Goal: Task Accomplishment & Management: Manage account settings

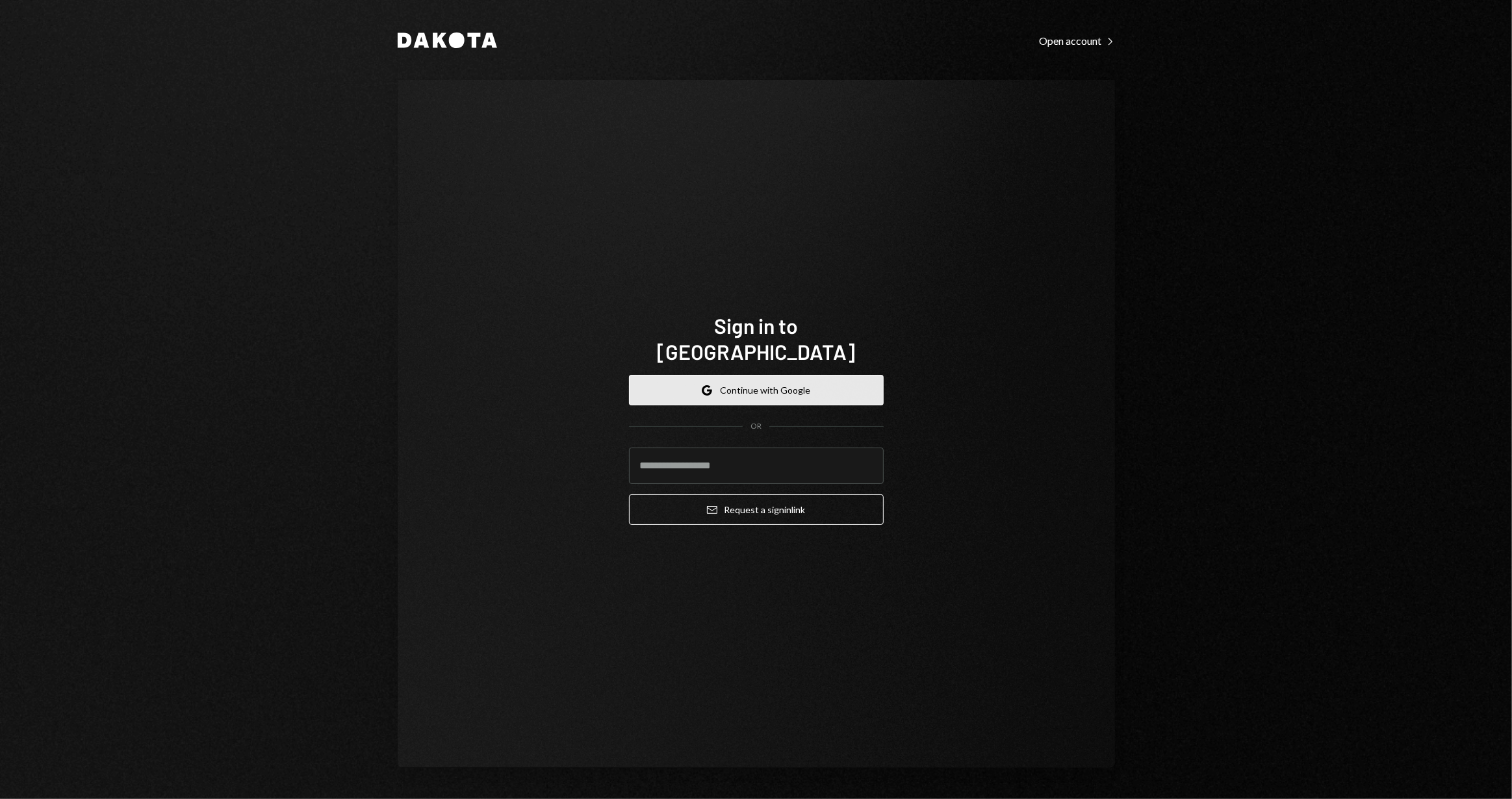
click at [736, 375] on button "Google Continue with Google" at bounding box center [756, 390] width 255 height 31
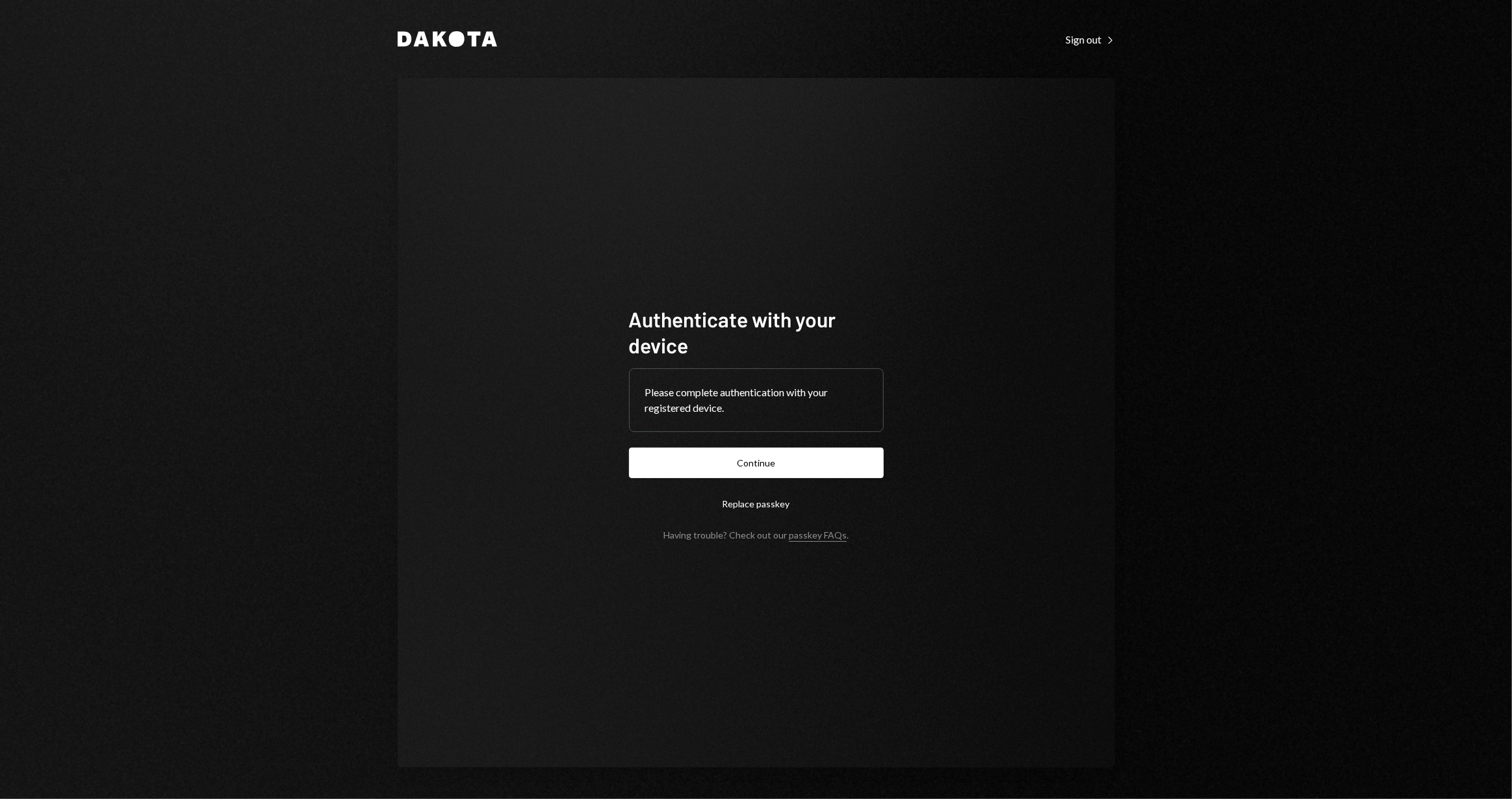
click at [654, 440] on form "Authenticate with your device Please complete authentication with your register…" at bounding box center [756, 423] width 255 height 235
click at [656, 452] on button "Continue" at bounding box center [756, 463] width 255 height 31
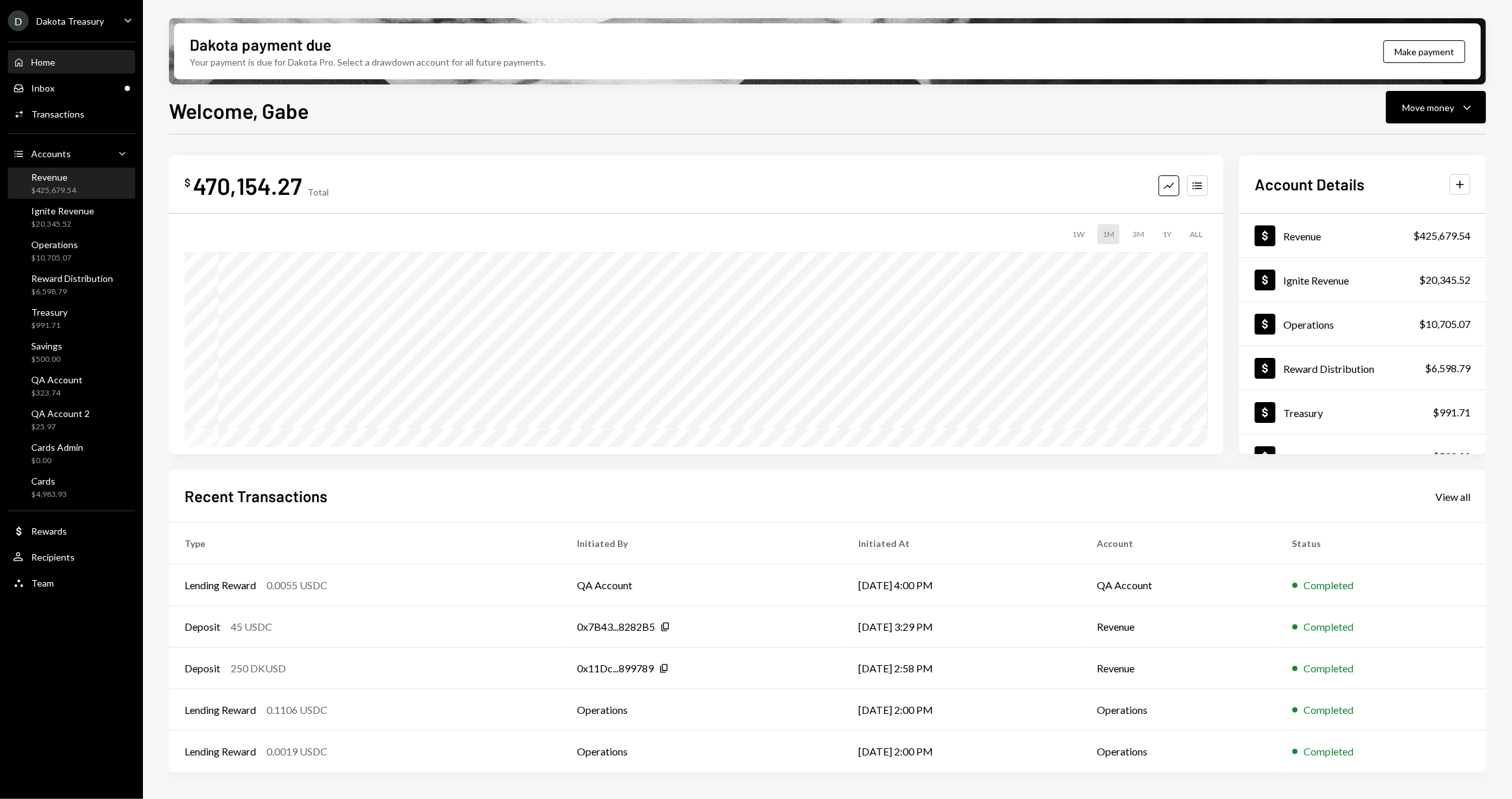
click at [68, 176] on div "Revenue" at bounding box center [53, 177] width 45 height 11
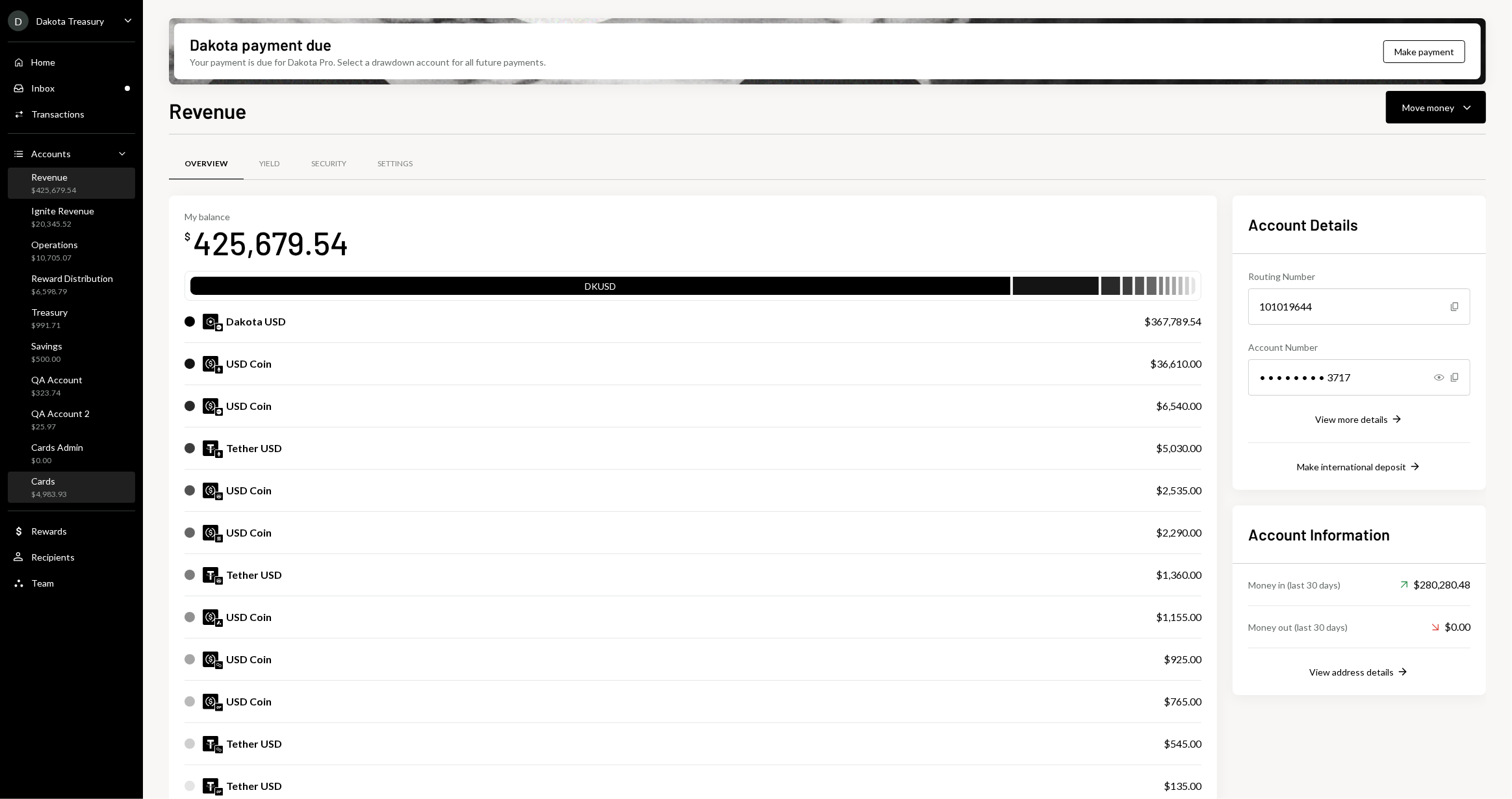
click at [89, 479] on div "Cards $4,983.93" at bounding box center [71, 488] width 117 height 25
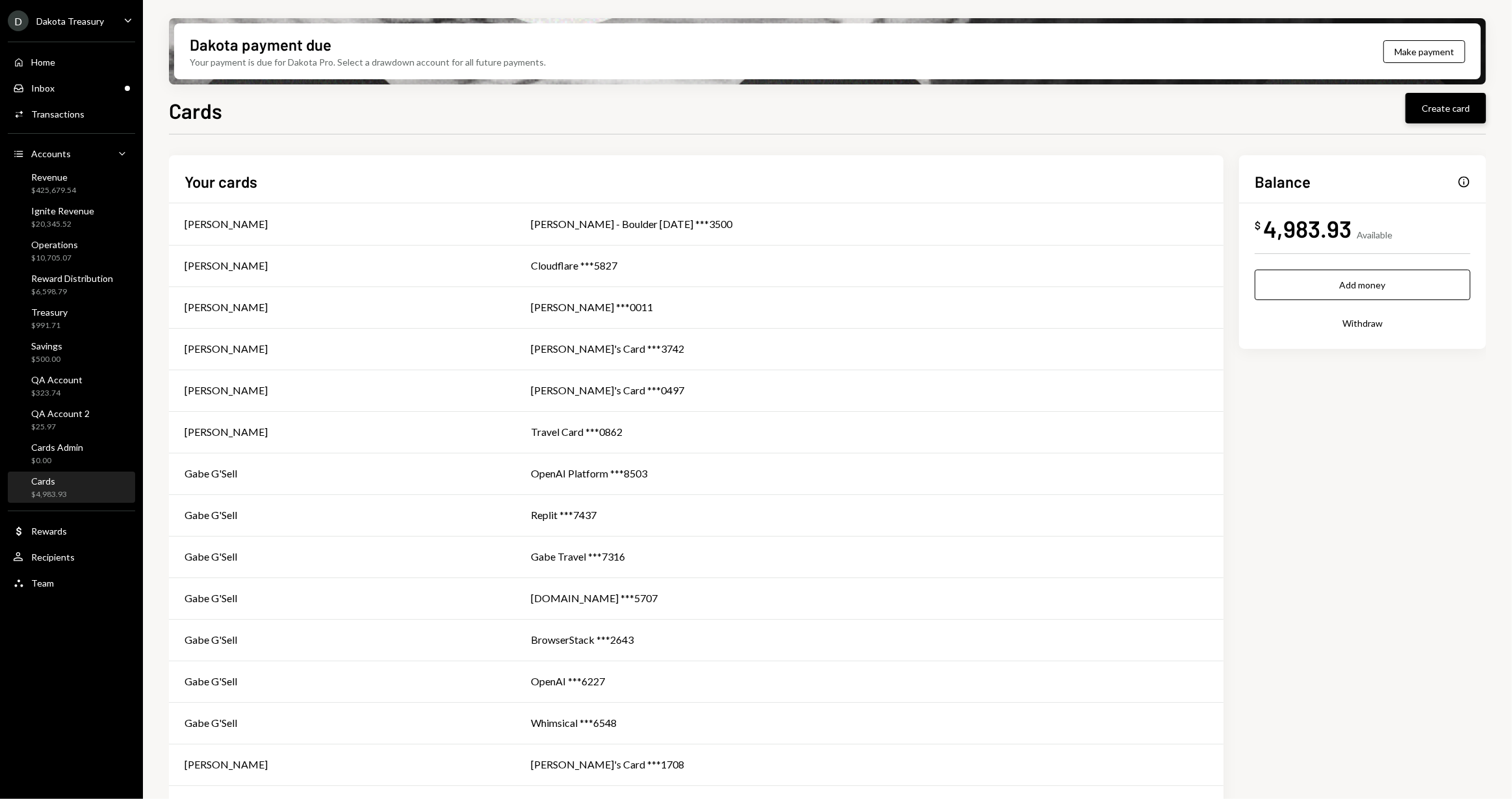
click at [1417, 110] on button "Create card" at bounding box center [1445, 108] width 81 height 31
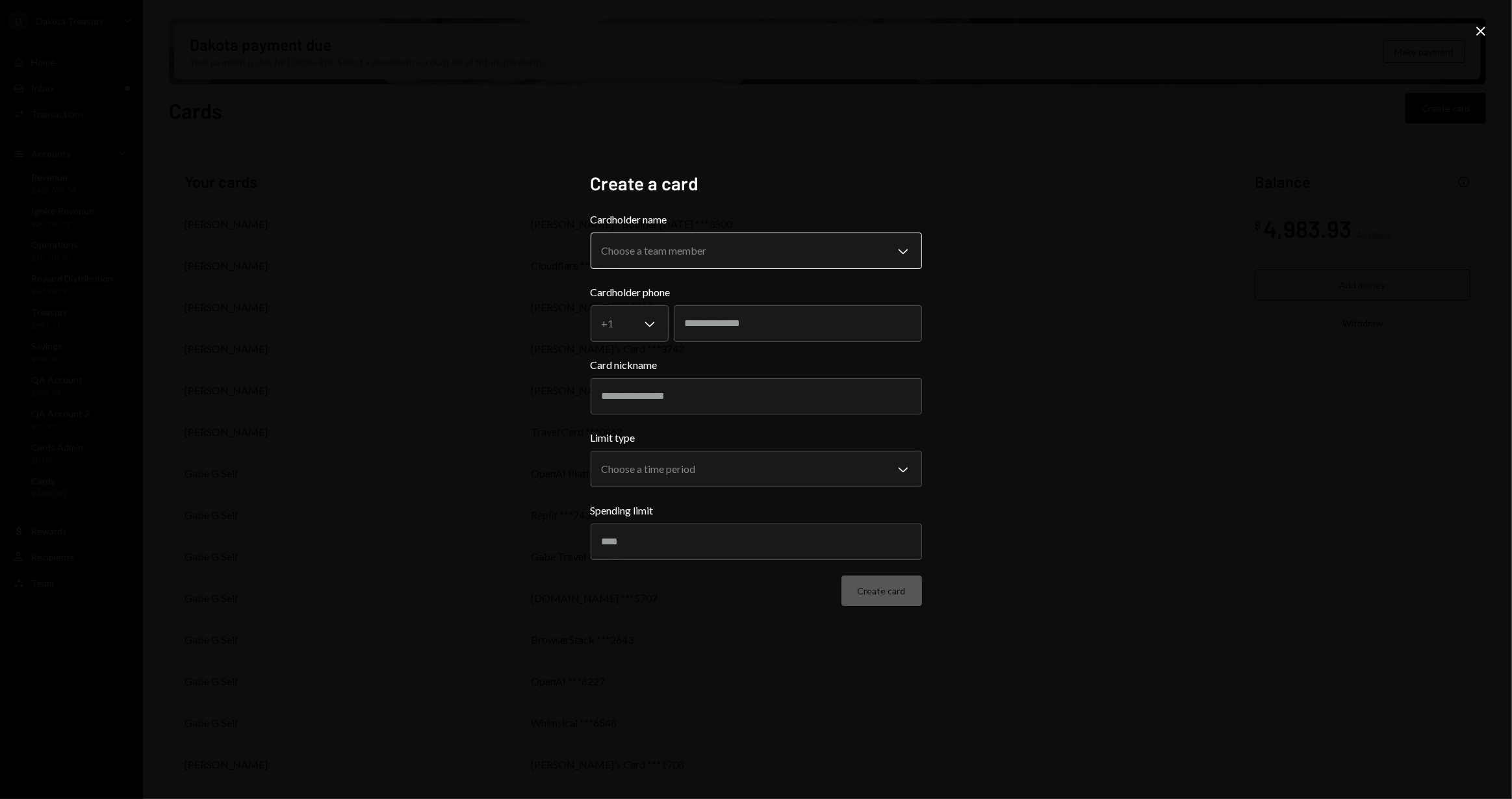
click at [788, 256] on body "D Dakota Treasury Caret Down Home Home Inbox Inbox Activities Transactions Acco…" at bounding box center [756, 400] width 1512 height 799
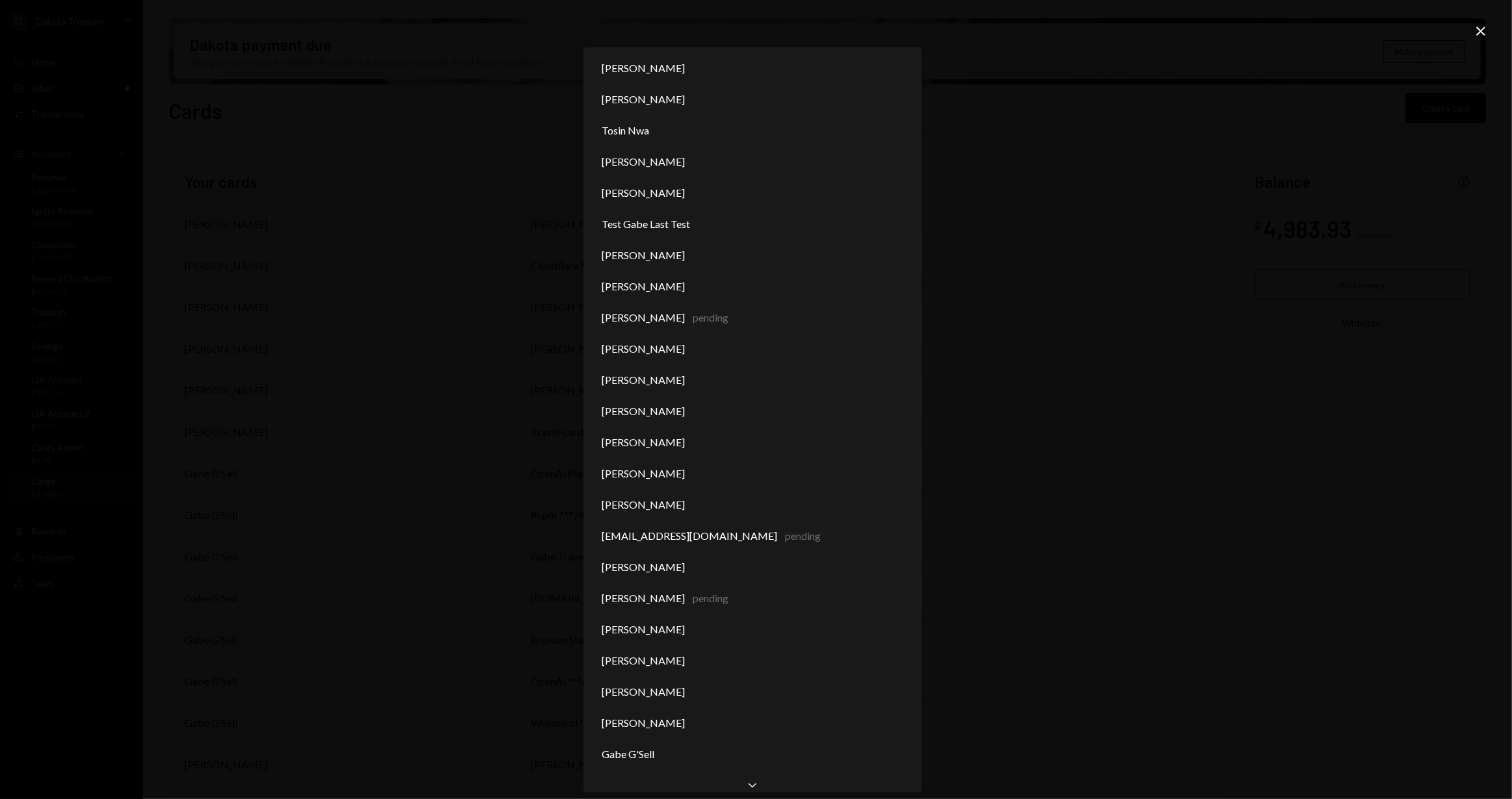
scroll to position [19, 0]
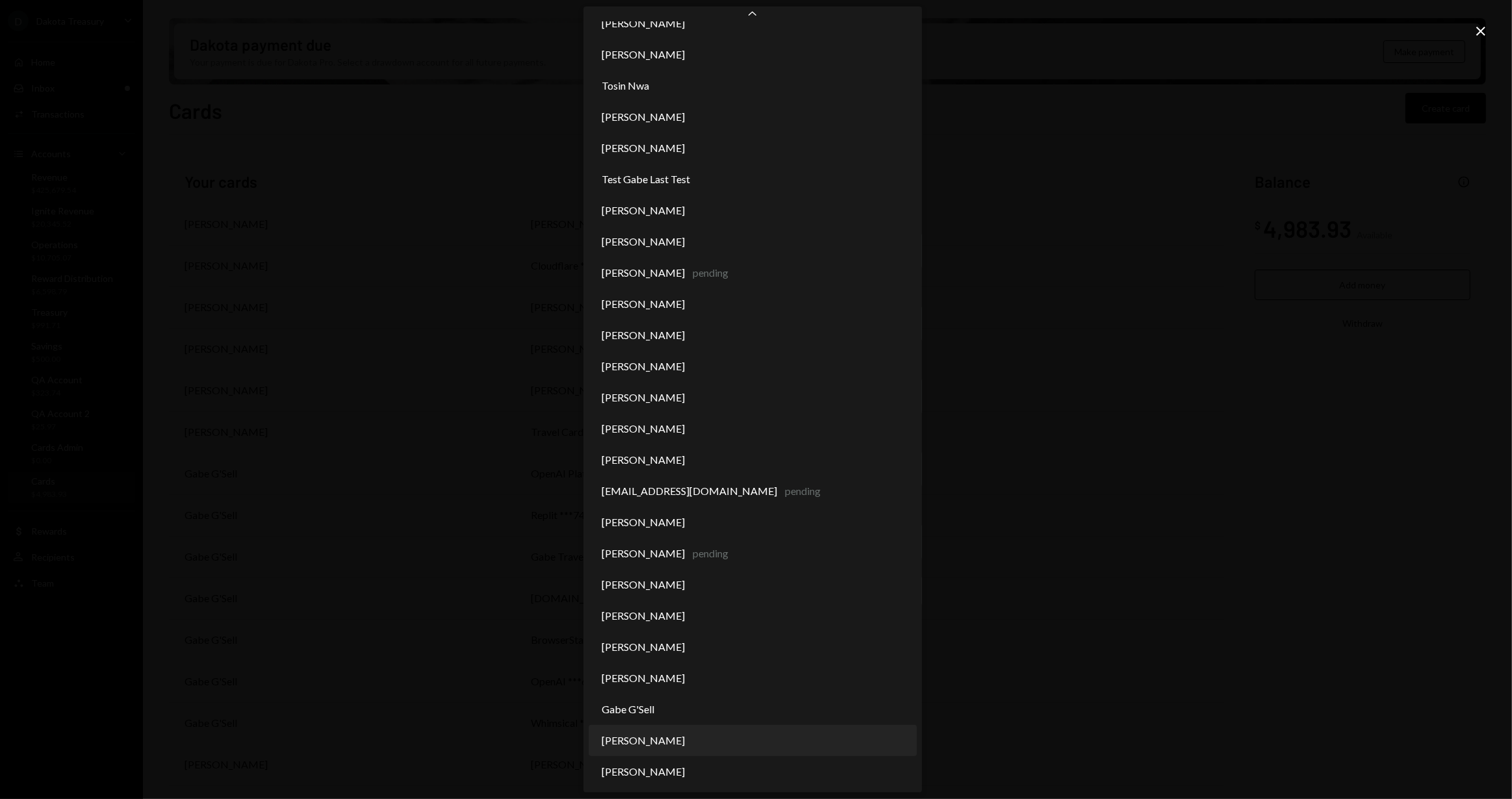
select select "**********"
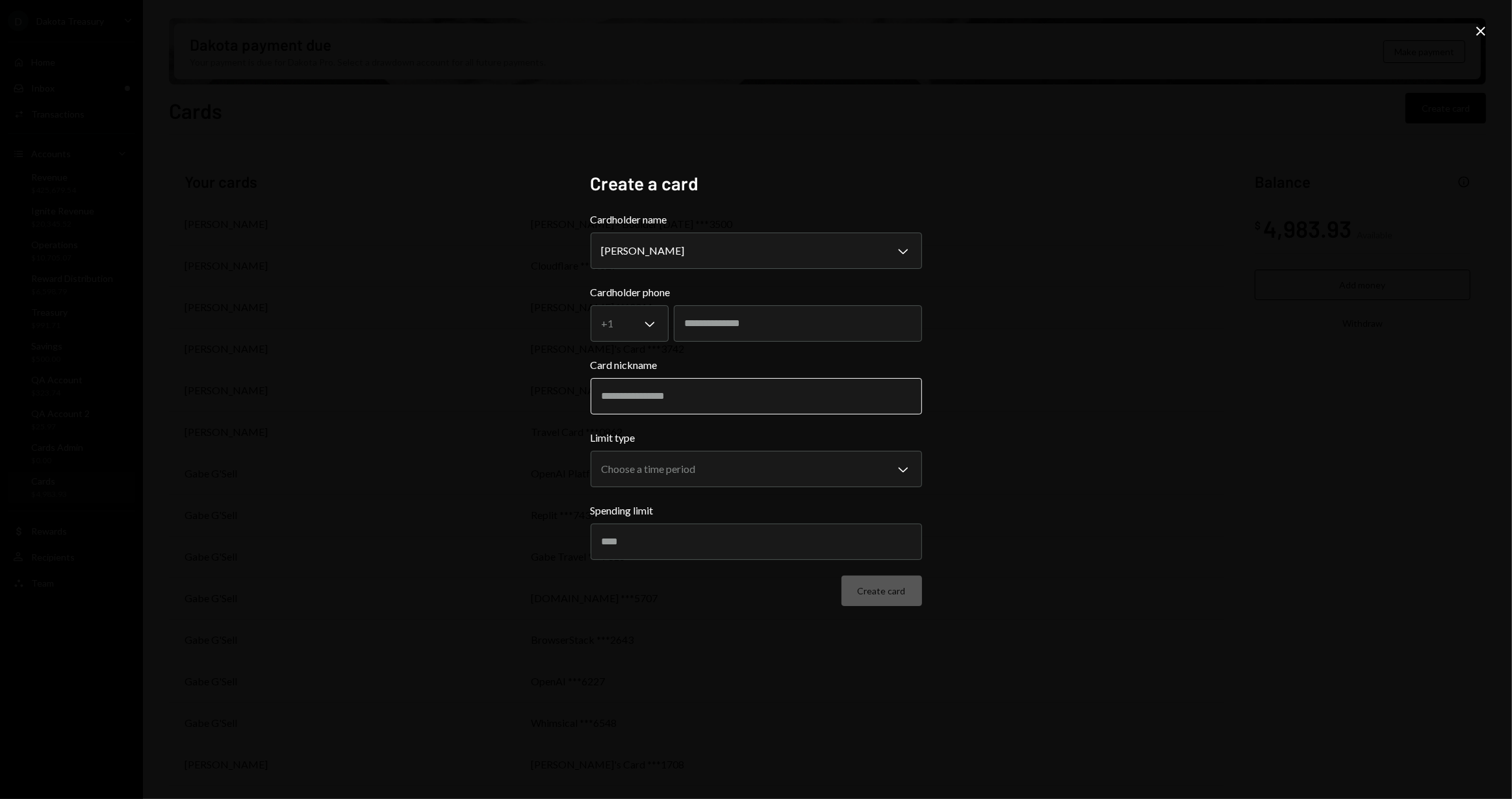
click at [676, 396] on input "Card nickname" at bounding box center [756, 397] width 331 height 37
type input "*"
type input "**********"
click at [661, 471] on body "D Dakota Treasury Caret Down Home Home Inbox Inbox Activities Transactions Acco…" at bounding box center [756, 400] width 1512 height 799
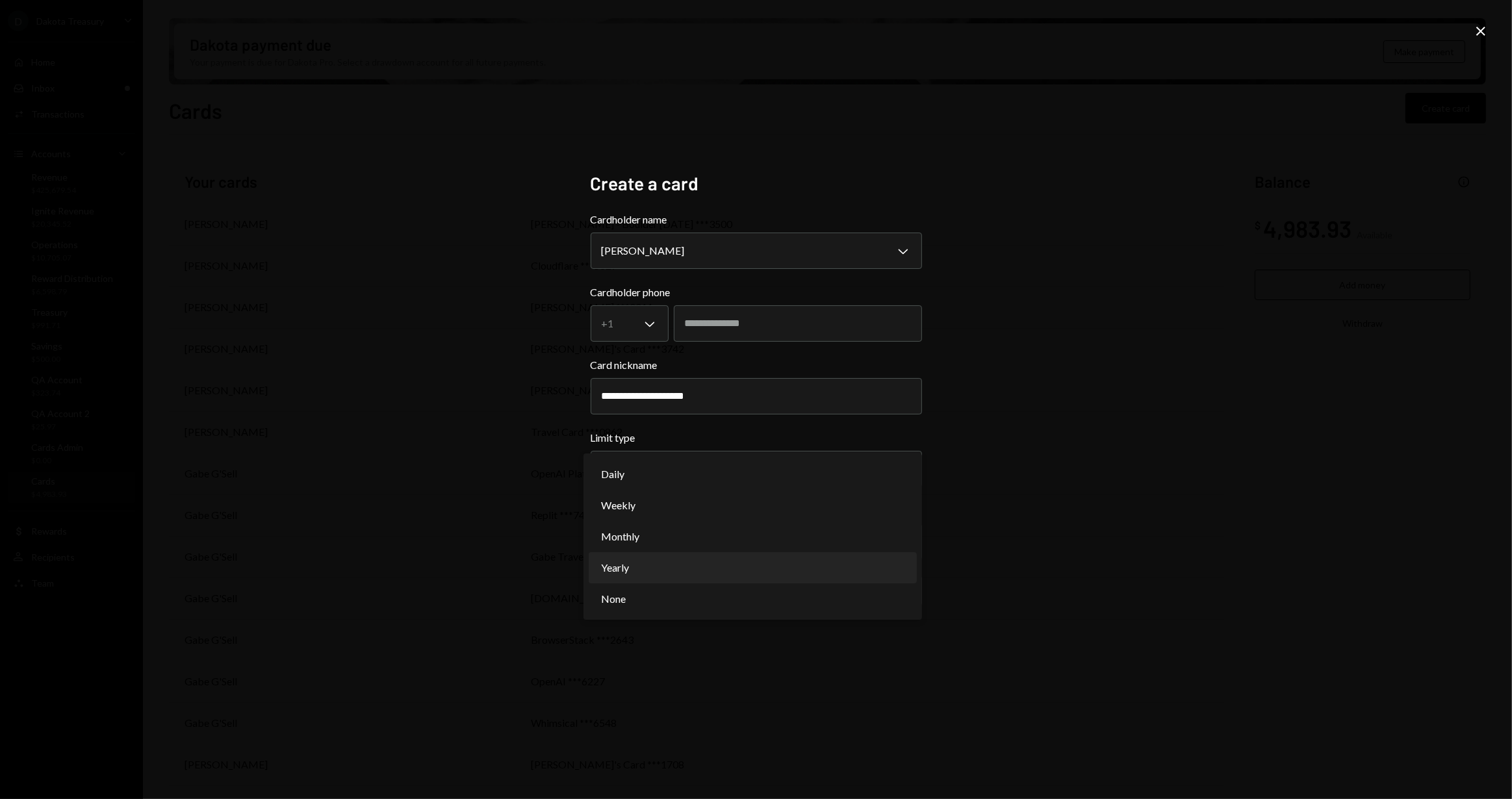
select select "**********"
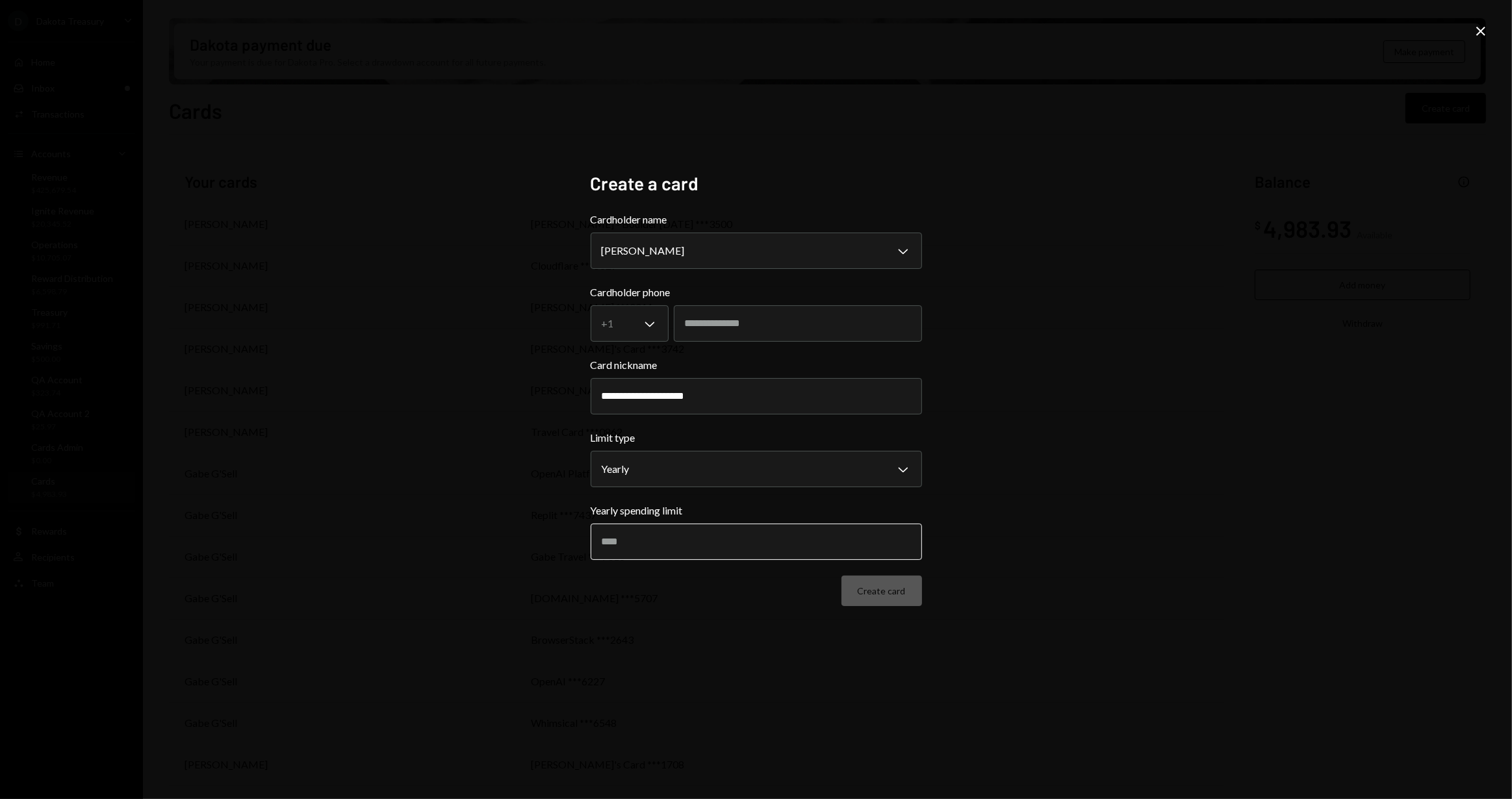
click at [672, 546] on input "Yearly spending limit" at bounding box center [756, 542] width 331 height 37
type input "****"
type input "*"
type input "****"
click at [887, 597] on button "Create card" at bounding box center [881, 590] width 81 height 31
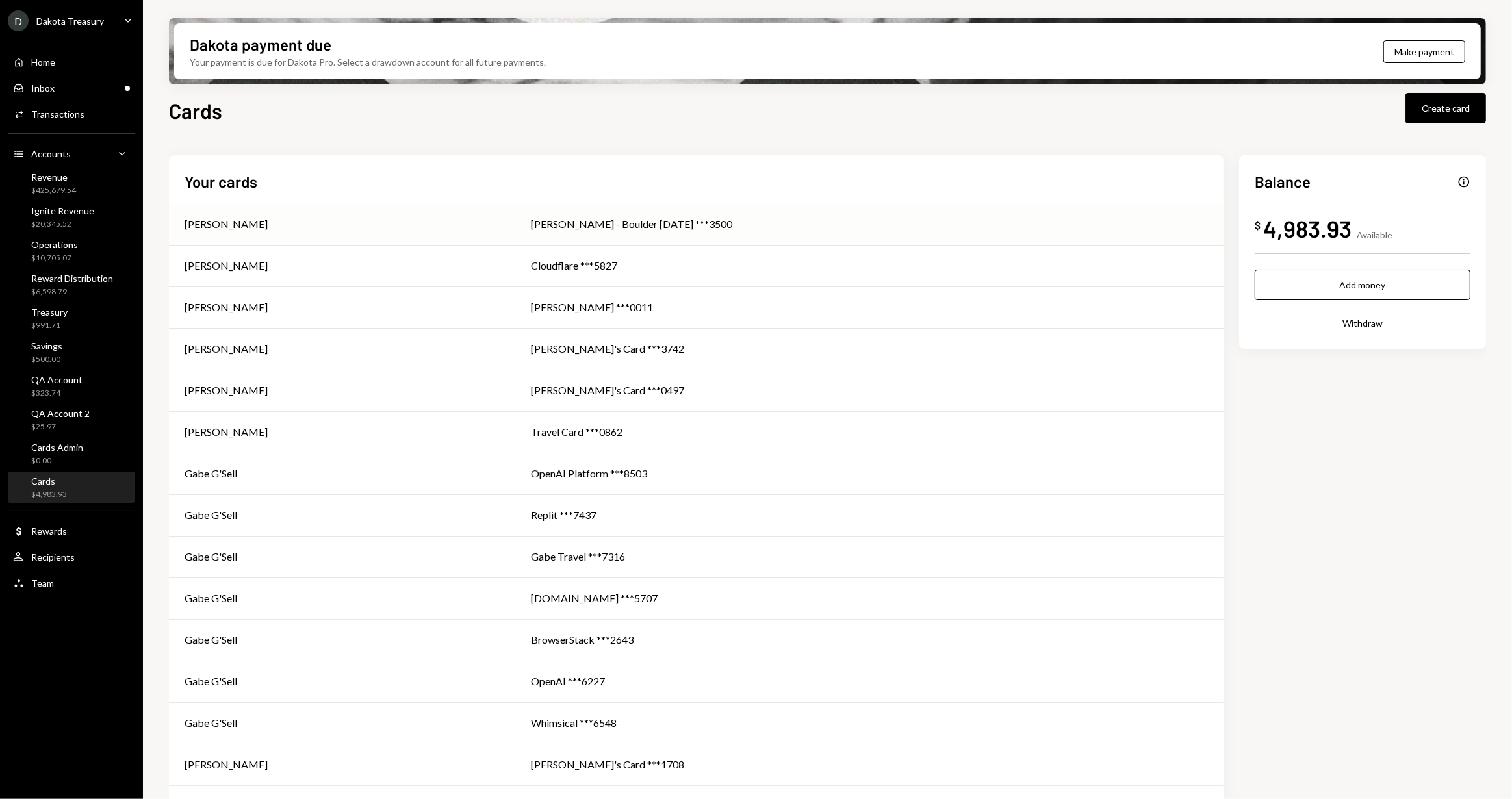
drag, startPoint x: 353, startPoint y: 160, endPoint x: 341, endPoint y: 227, distance: 68.1
click at [353, 160] on div "Your cards [PERSON_NAME] [PERSON_NAME] - Boulder [DATE] ***3500 [PERSON_NAME] T…" at bounding box center [696, 657] width 1055 height 1005
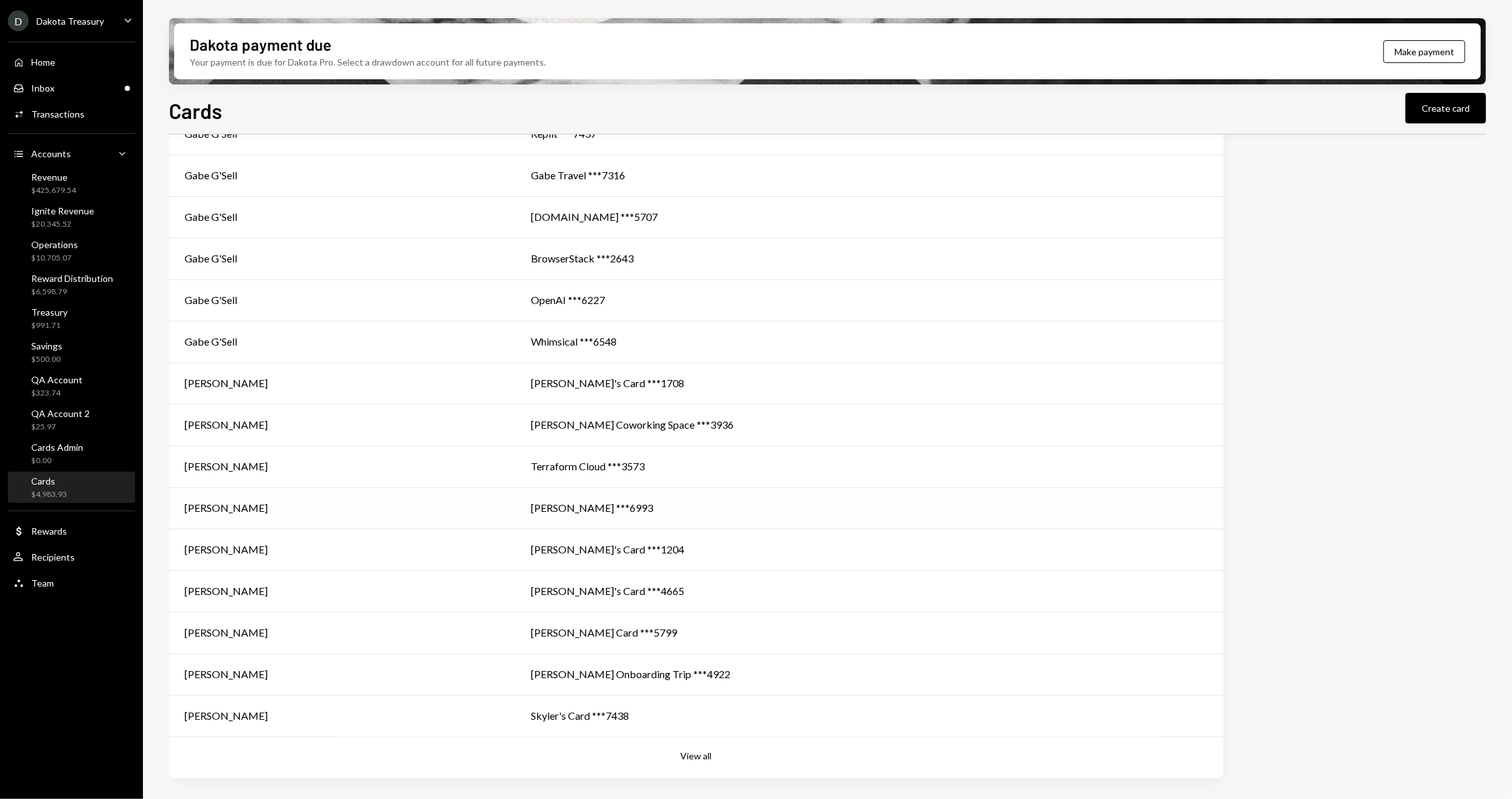
scroll to position [386, 0]
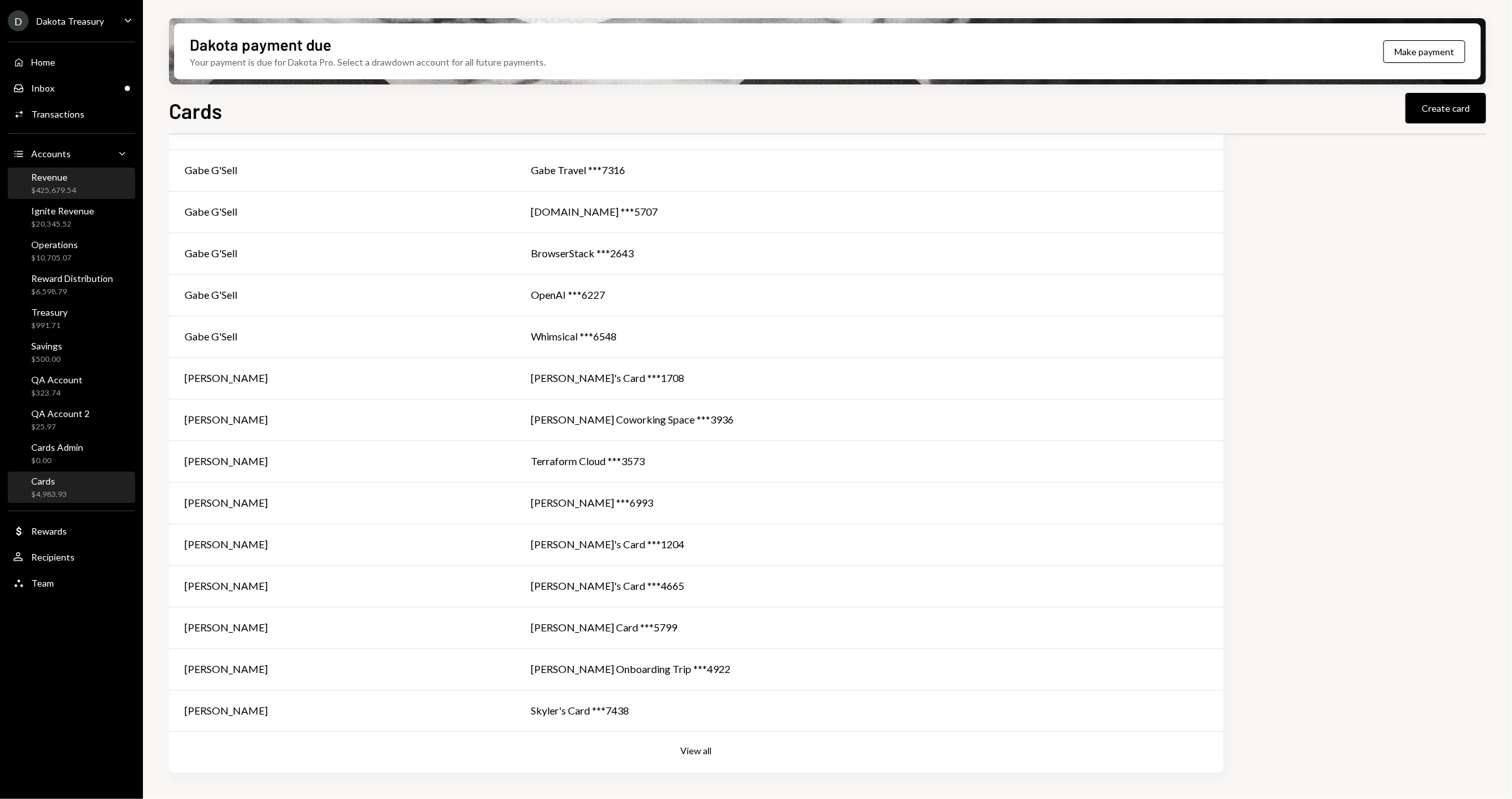
click at [54, 183] on div "Revenue $425,679.54" at bounding box center [53, 184] width 45 height 25
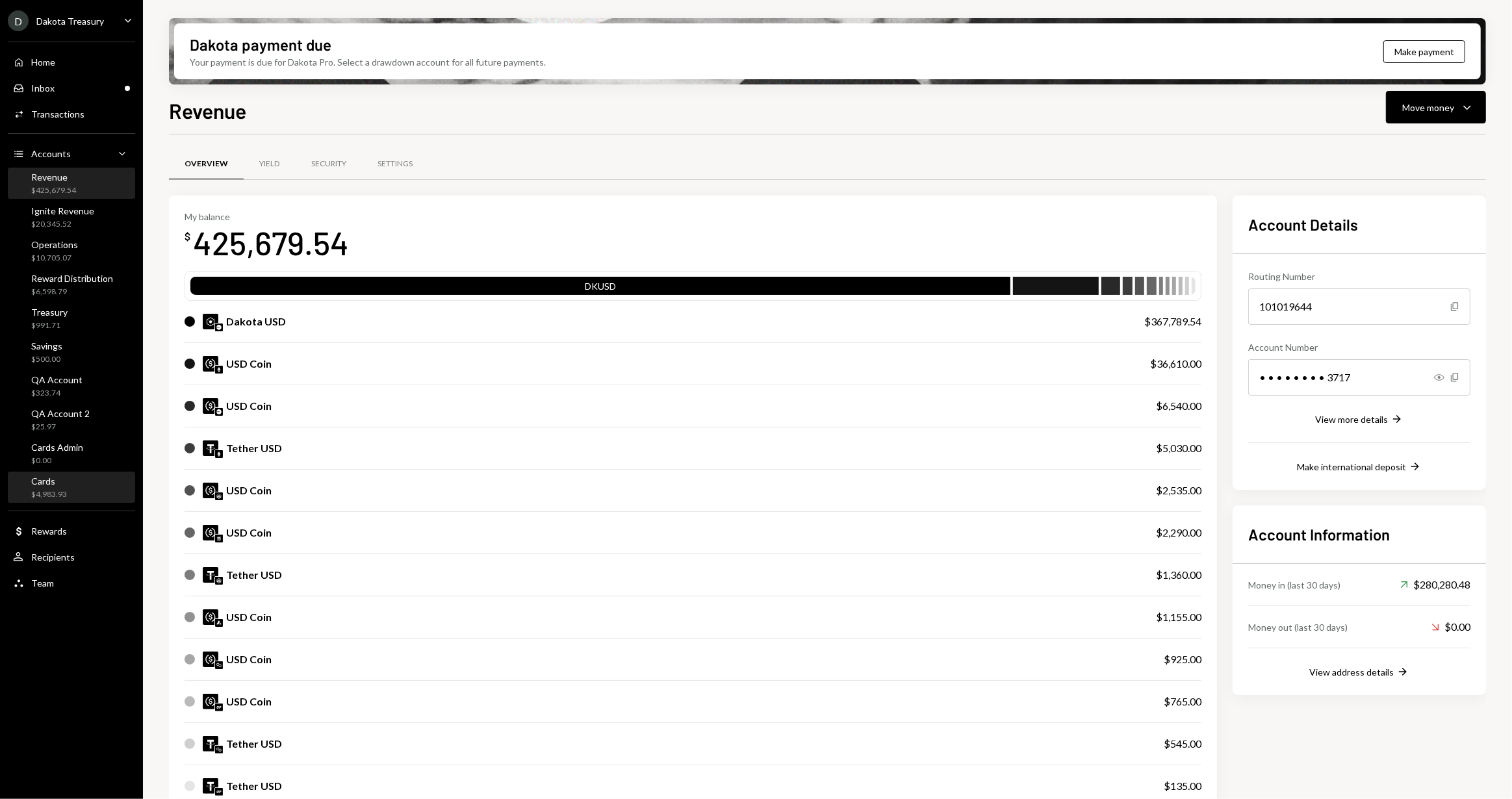
click at [70, 497] on div "Cards $4,983.93" at bounding box center [71, 488] width 117 height 25
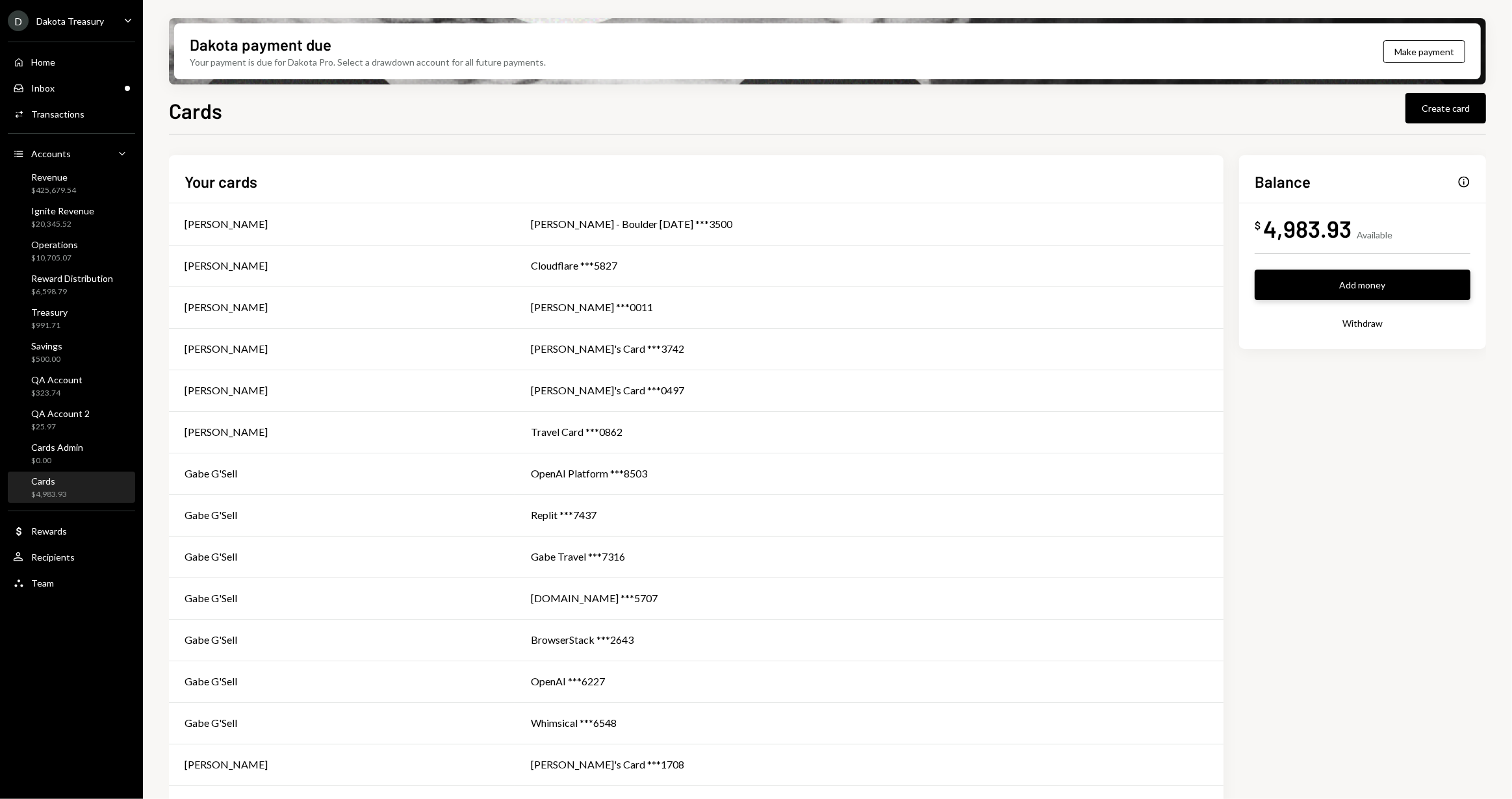
click at [1395, 293] on button "Add money" at bounding box center [1362, 285] width 215 height 31
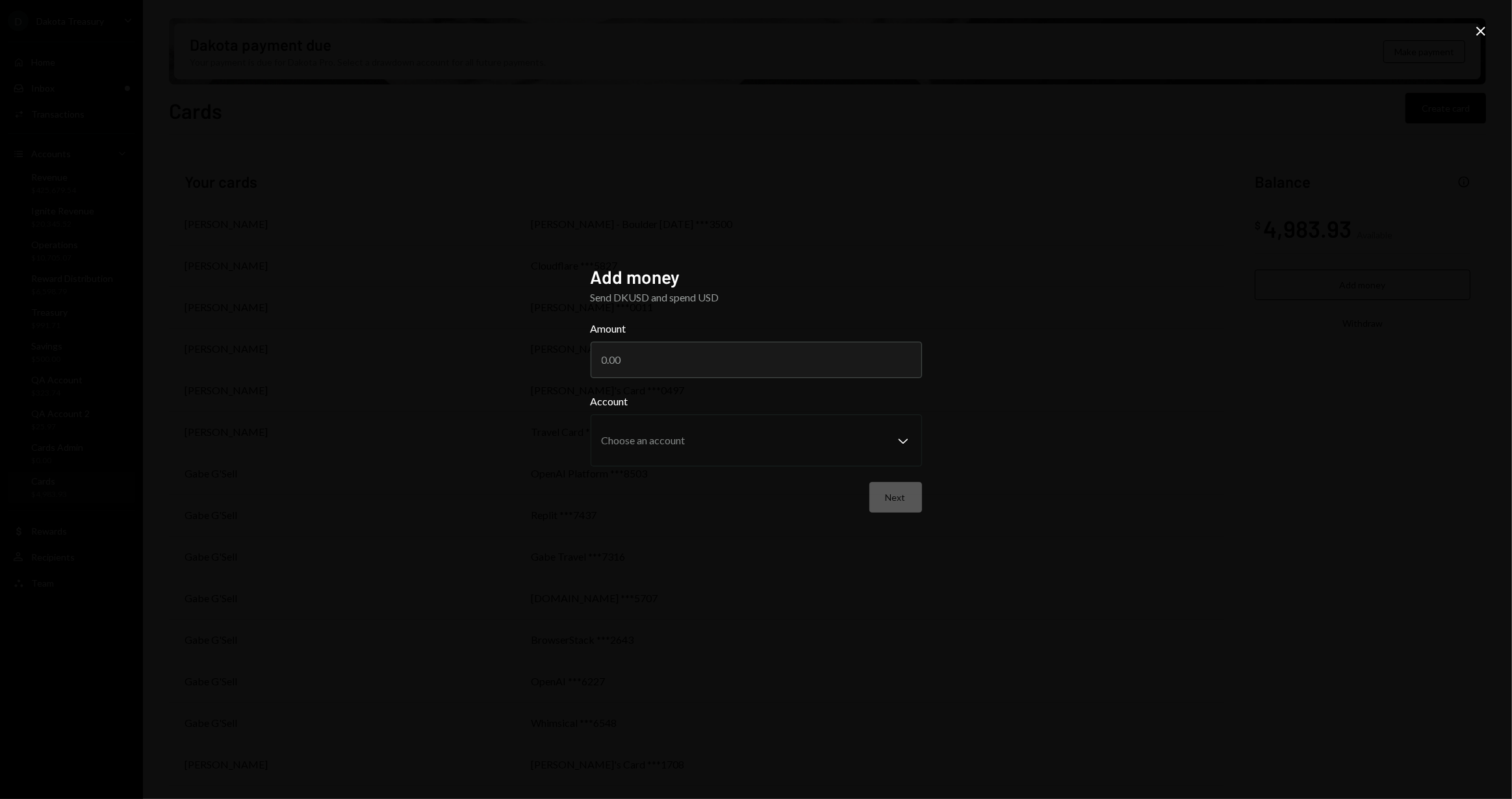
click at [657, 341] on div "Amount" at bounding box center [756, 349] width 331 height 57
click at [654, 356] on input "Amount" at bounding box center [756, 360] width 331 height 37
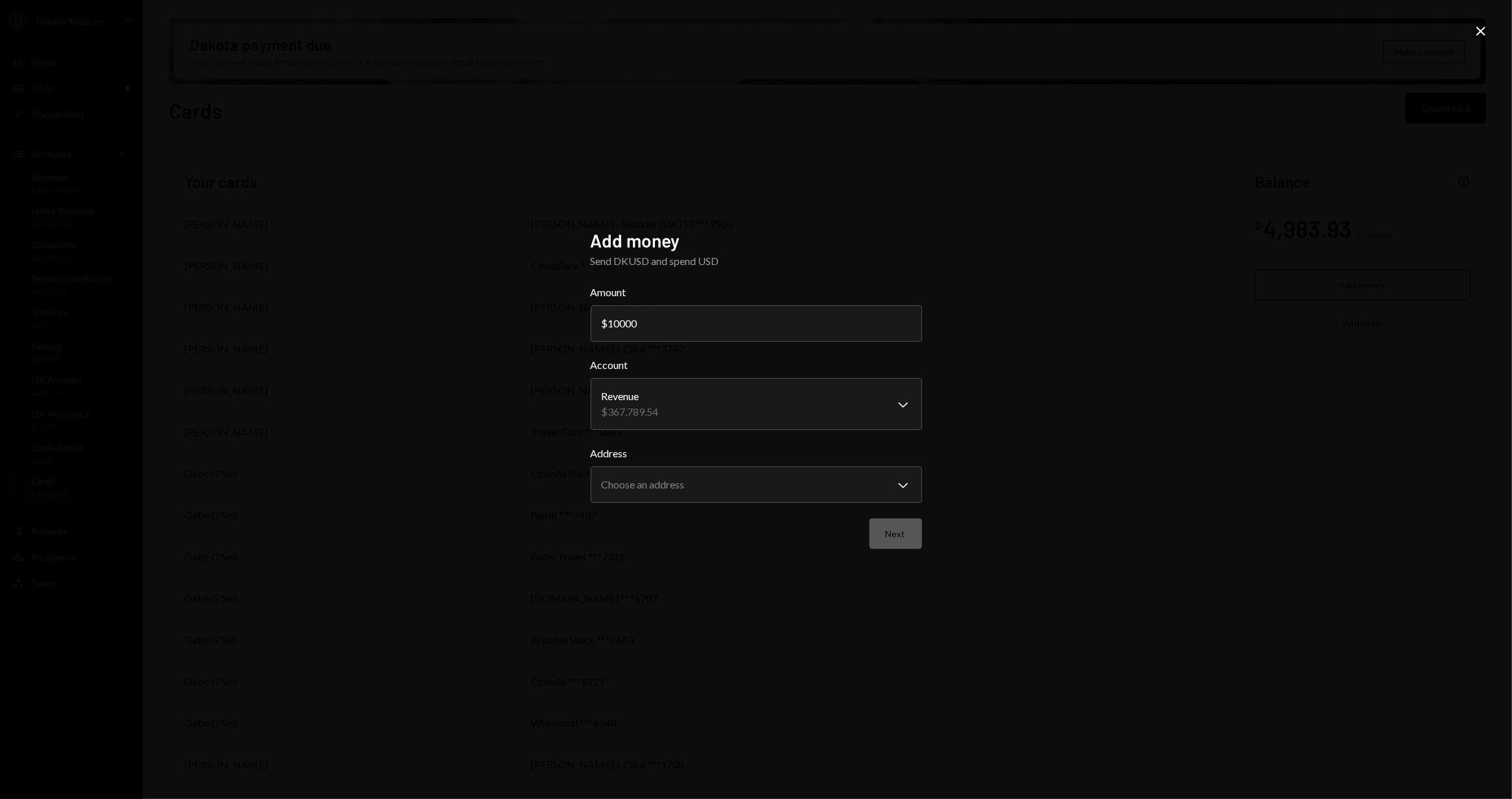
type input "10000"
click at [669, 456] on label "Address" at bounding box center [756, 454] width 331 height 16
click at [672, 470] on body "D Dakota Treasury Caret Down Home Home Inbox Inbox Activities Transactions Acco…" at bounding box center [756, 400] width 1512 height 799
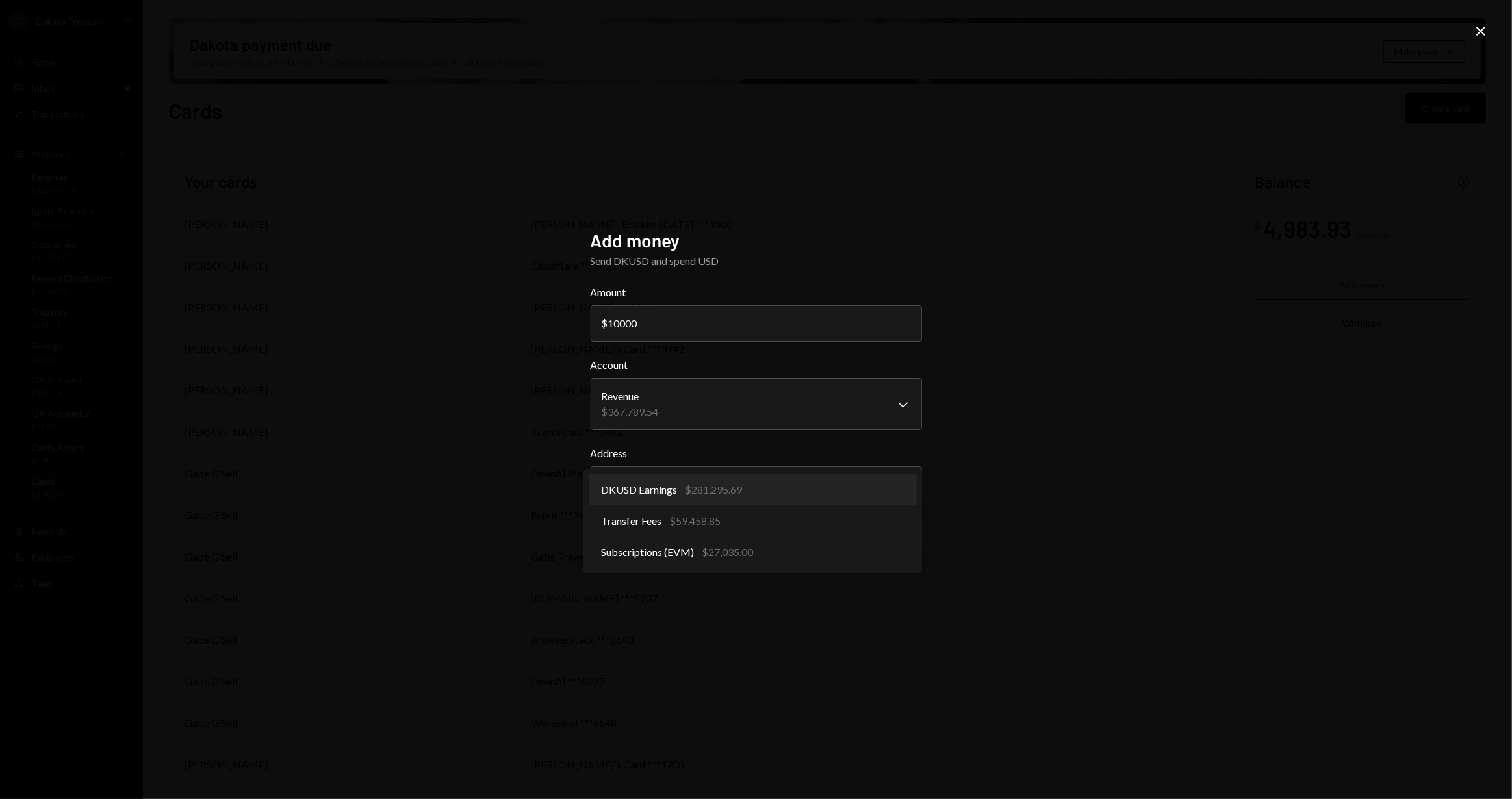
select select "**********"
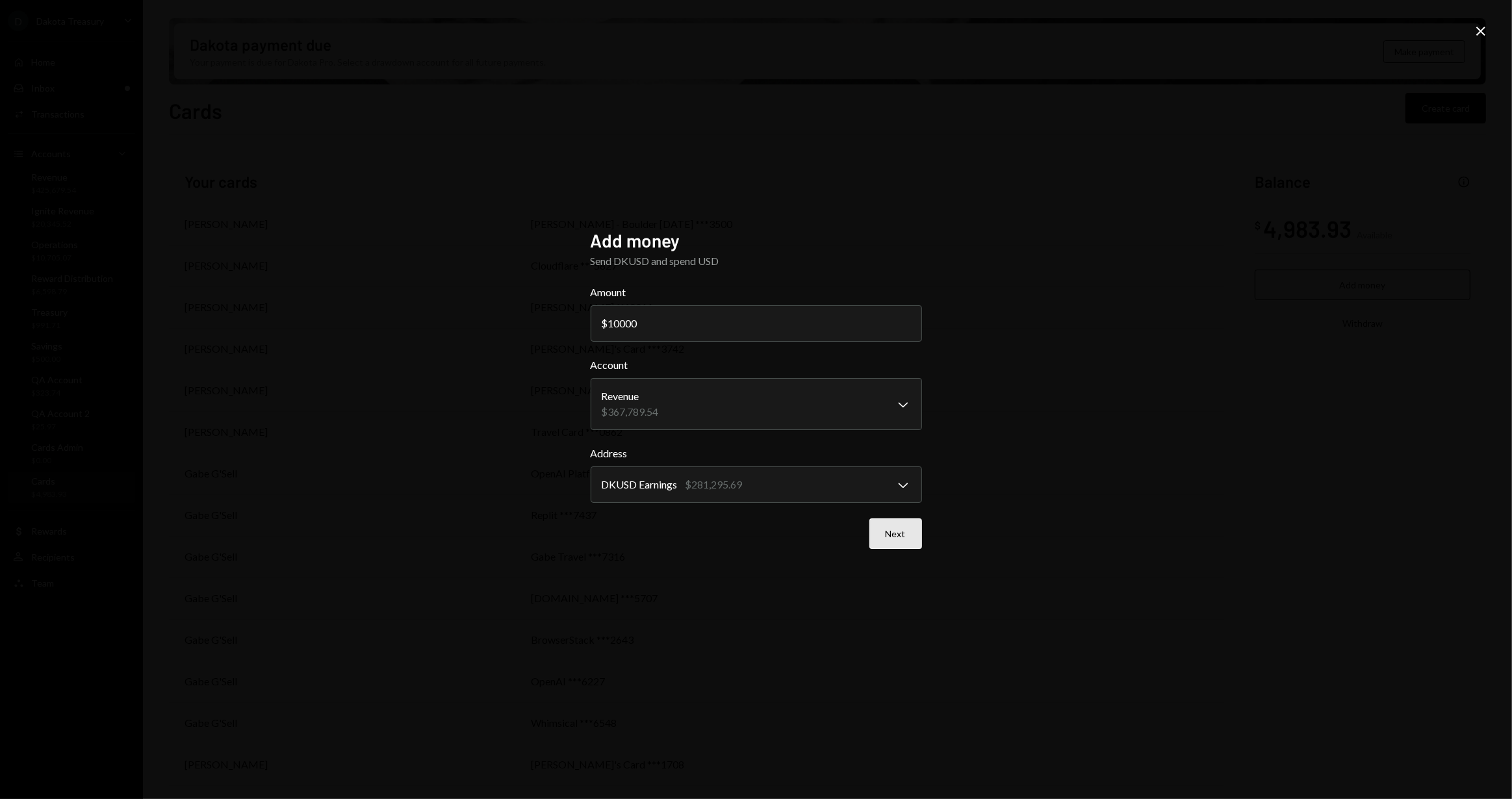
click at [894, 531] on button "Next" at bounding box center [895, 534] width 53 height 31
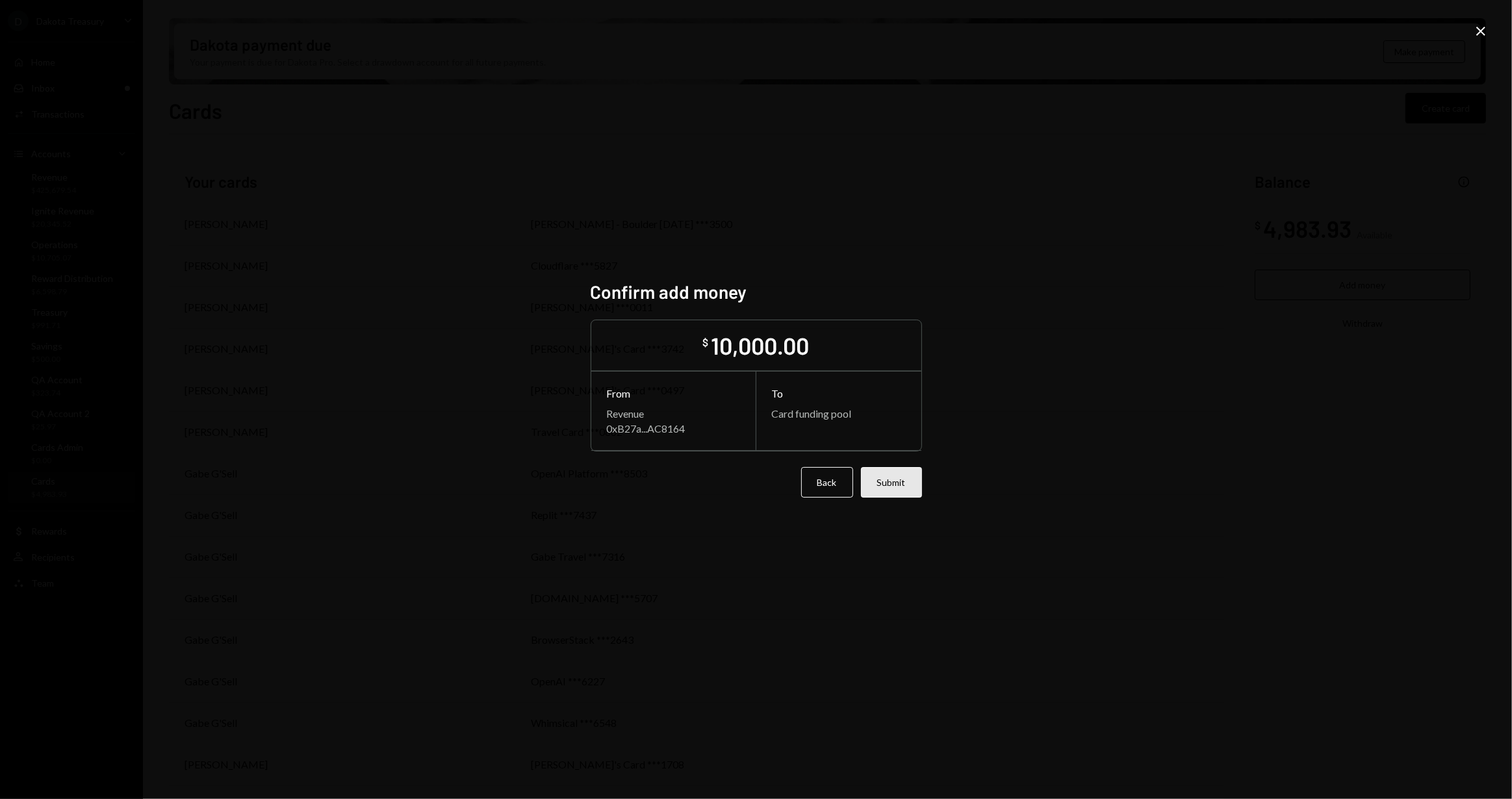
click at [892, 486] on button "Submit" at bounding box center [892, 482] width 61 height 31
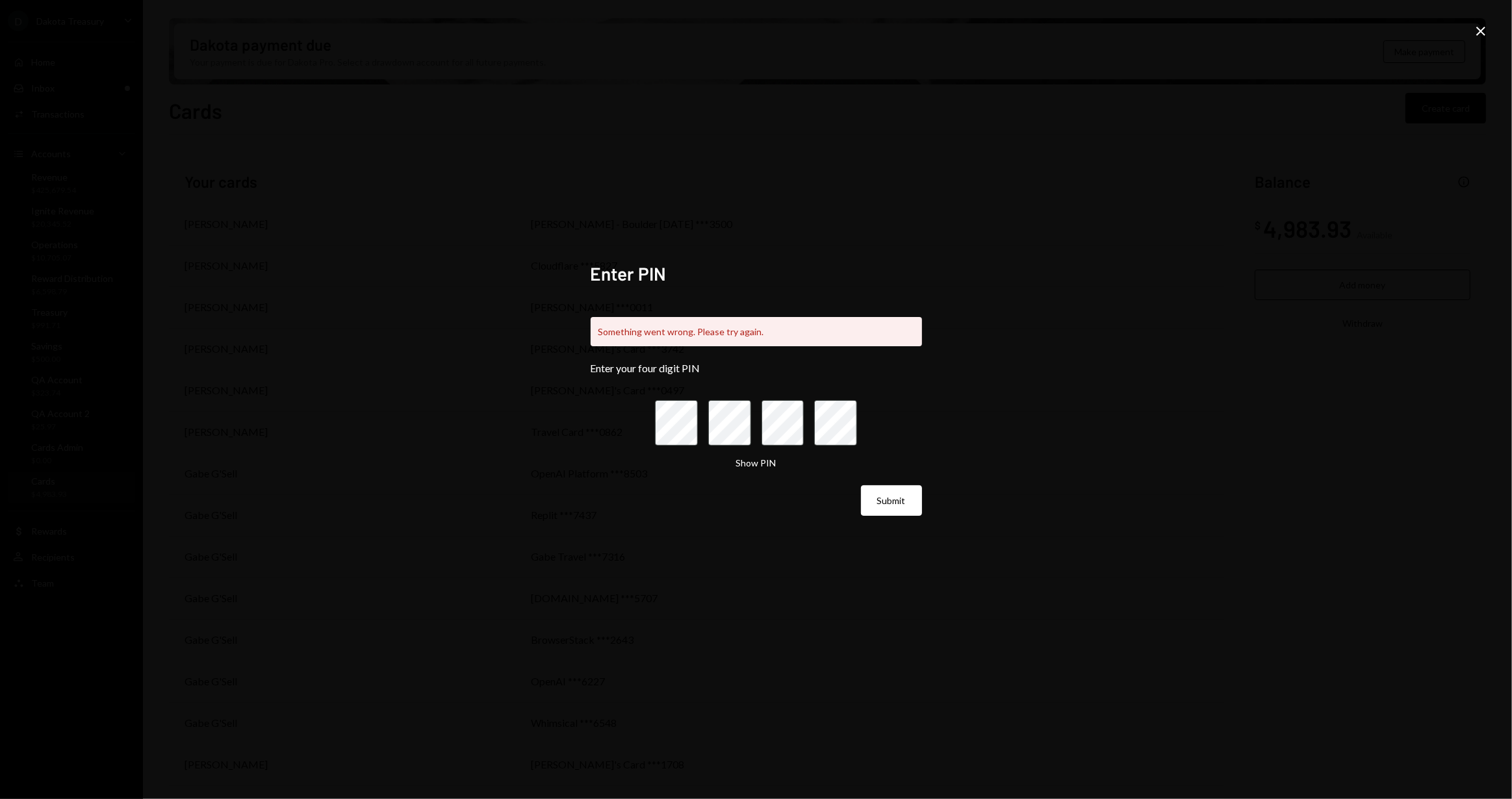
click at [1468, 38] on div "Enter PIN Something went wrong. Please try again. Enter your four digit PIN Sho…" at bounding box center [756, 400] width 1512 height 799
click at [1487, 29] on icon "Close" at bounding box center [1480, 32] width 16 height 16
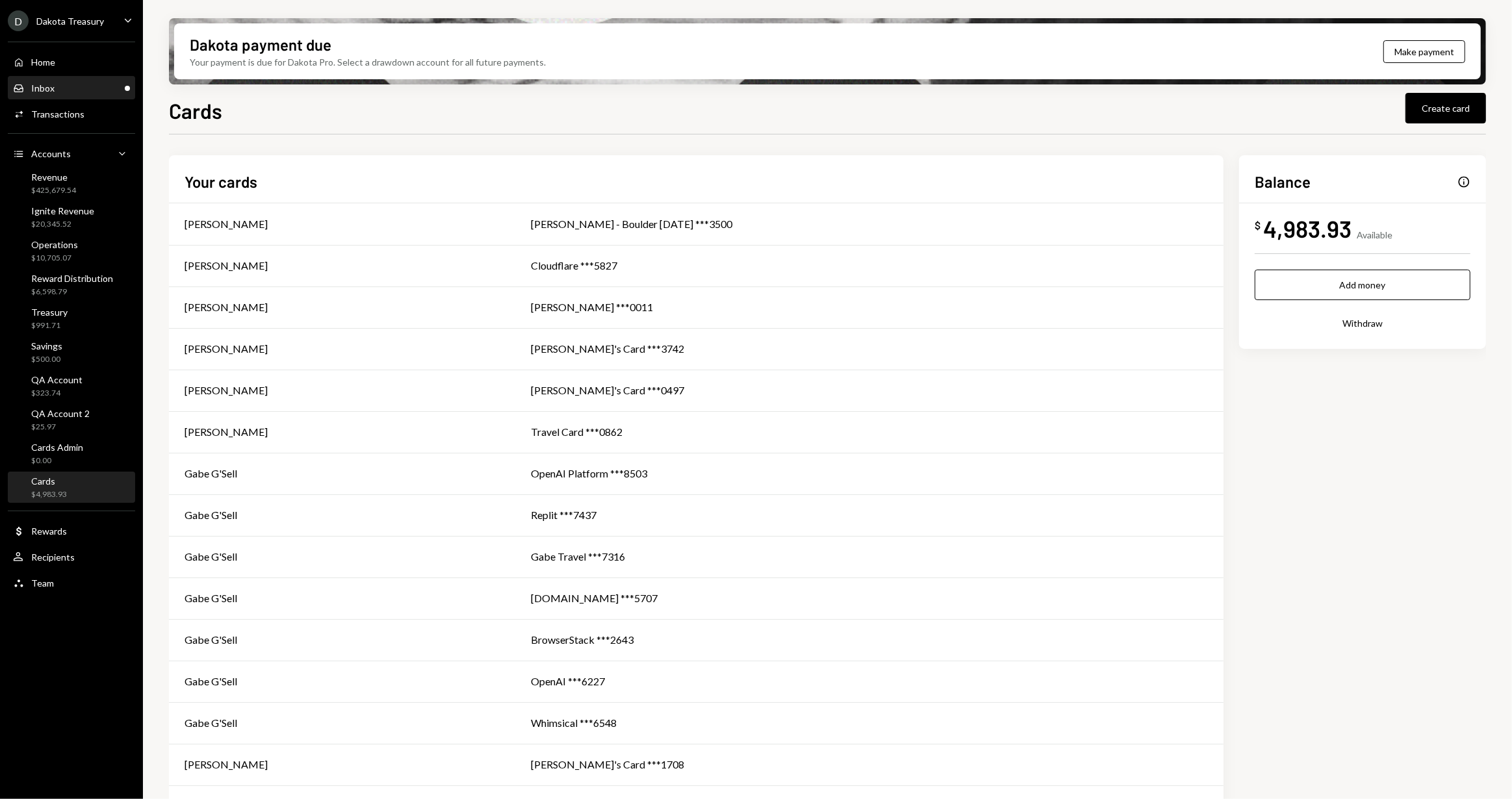
click at [86, 88] on div "Inbox Inbox" at bounding box center [71, 88] width 117 height 11
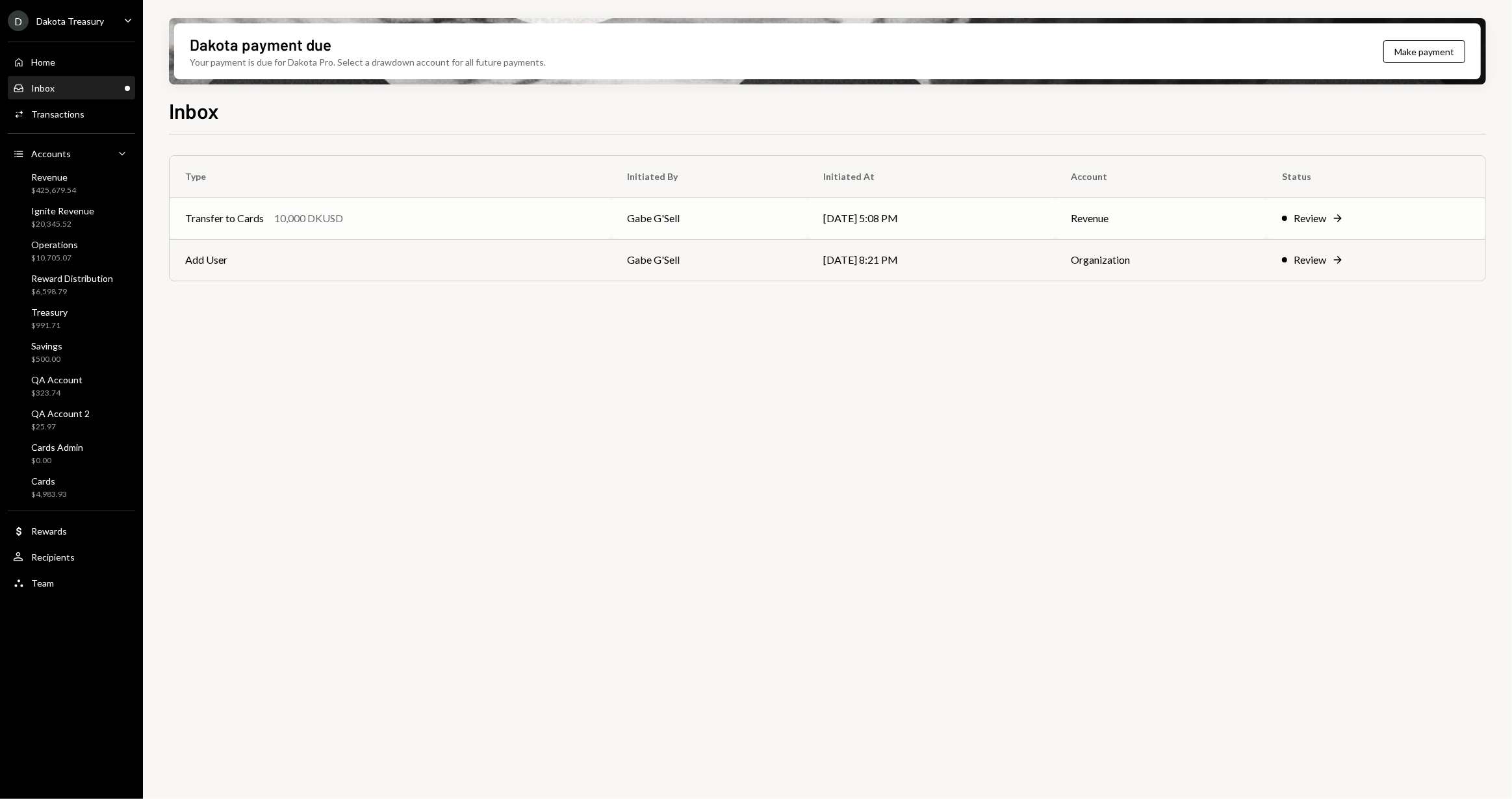
click at [512, 216] on div "Transfer to Cards 10,000 DKUSD" at bounding box center [390, 218] width 411 height 16
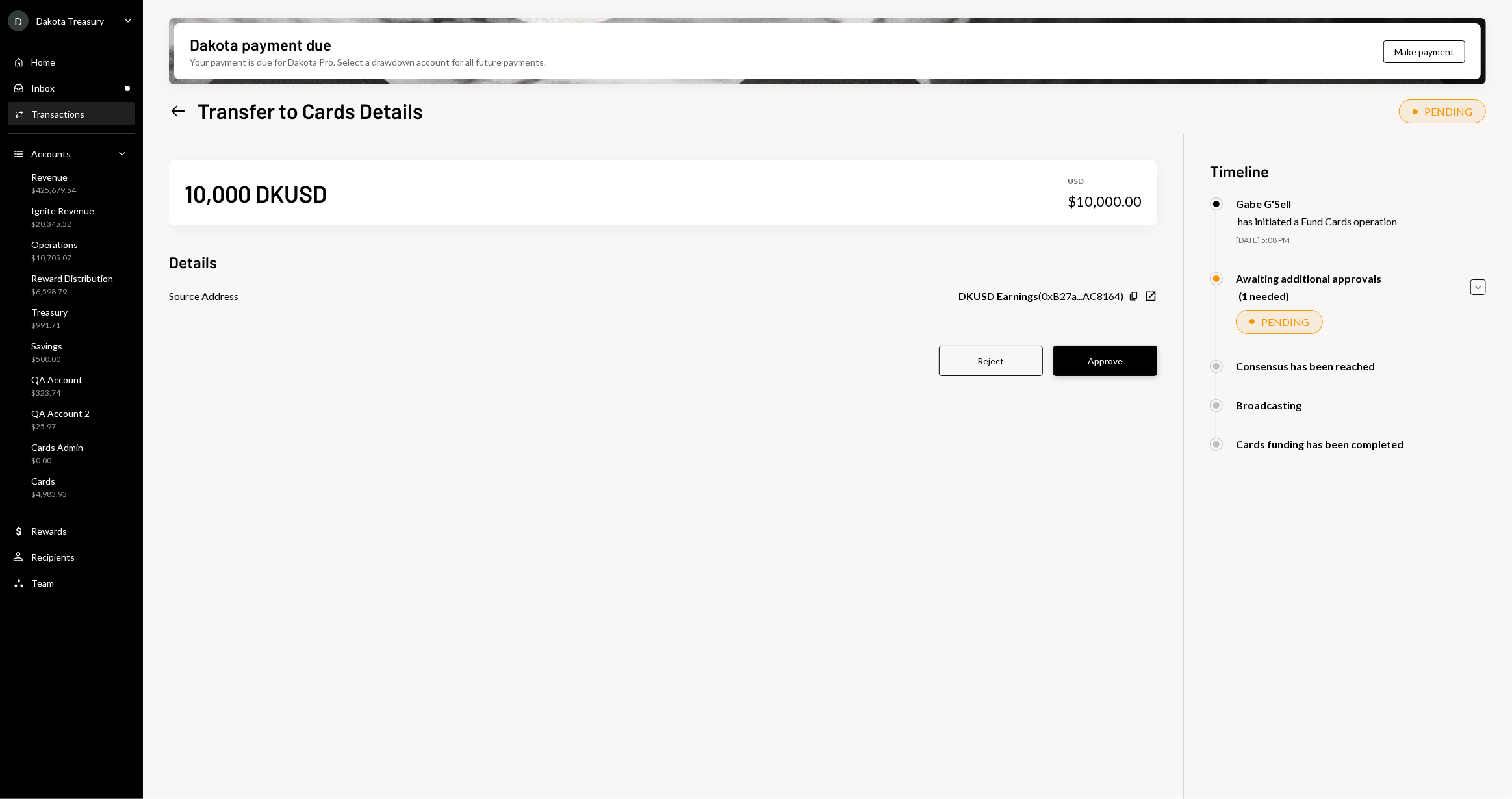
click at [1097, 364] on button "Approve" at bounding box center [1105, 361] width 104 height 31
click at [415, 407] on div "10,000 DKUSD USD $10,000.00 Details Source Address DKUSD Earnings ( 0xB27a...AC…" at bounding box center [663, 276] width 988 height 283
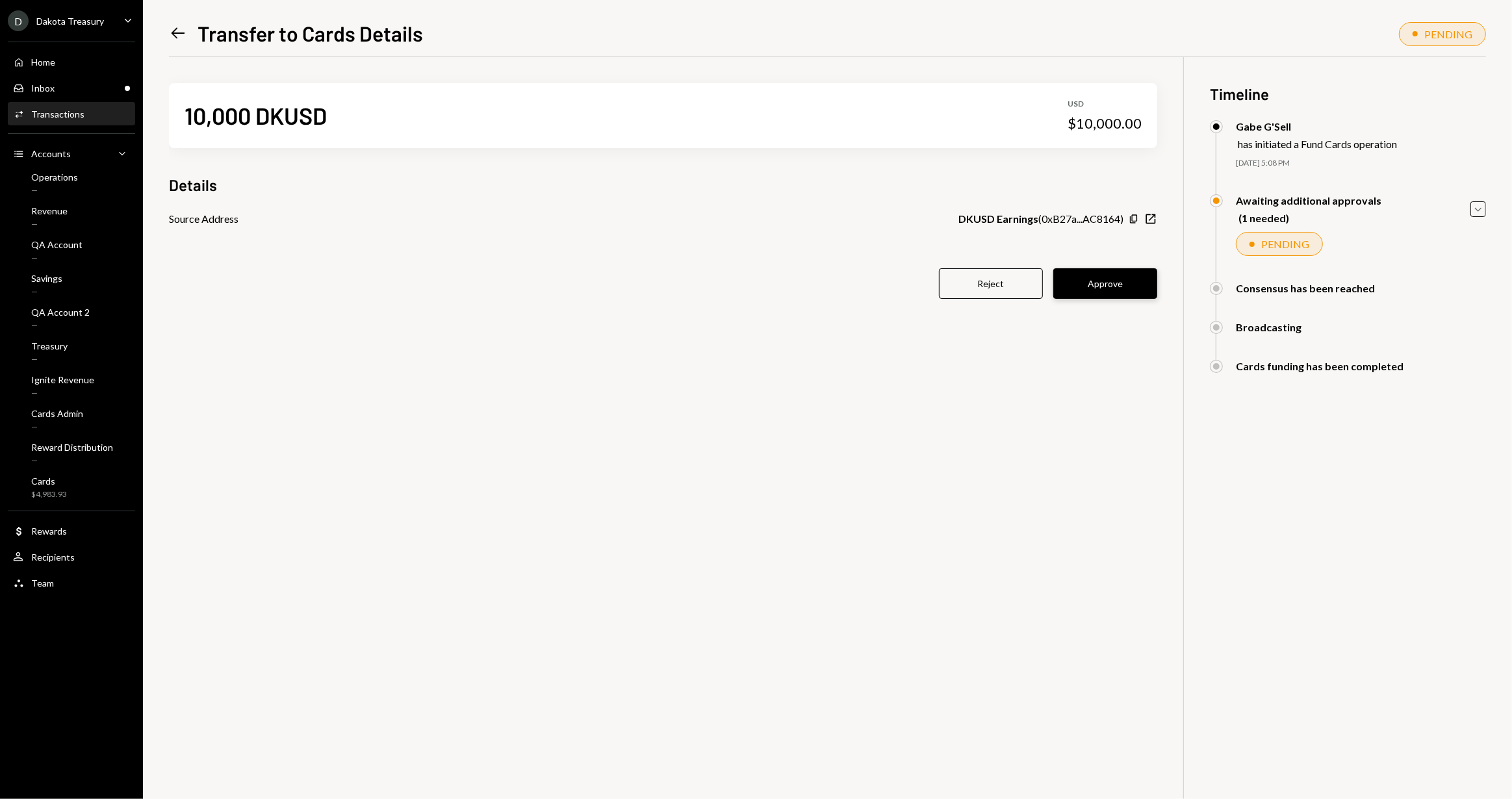
click at [1120, 288] on button "Approve" at bounding box center [1105, 283] width 104 height 31
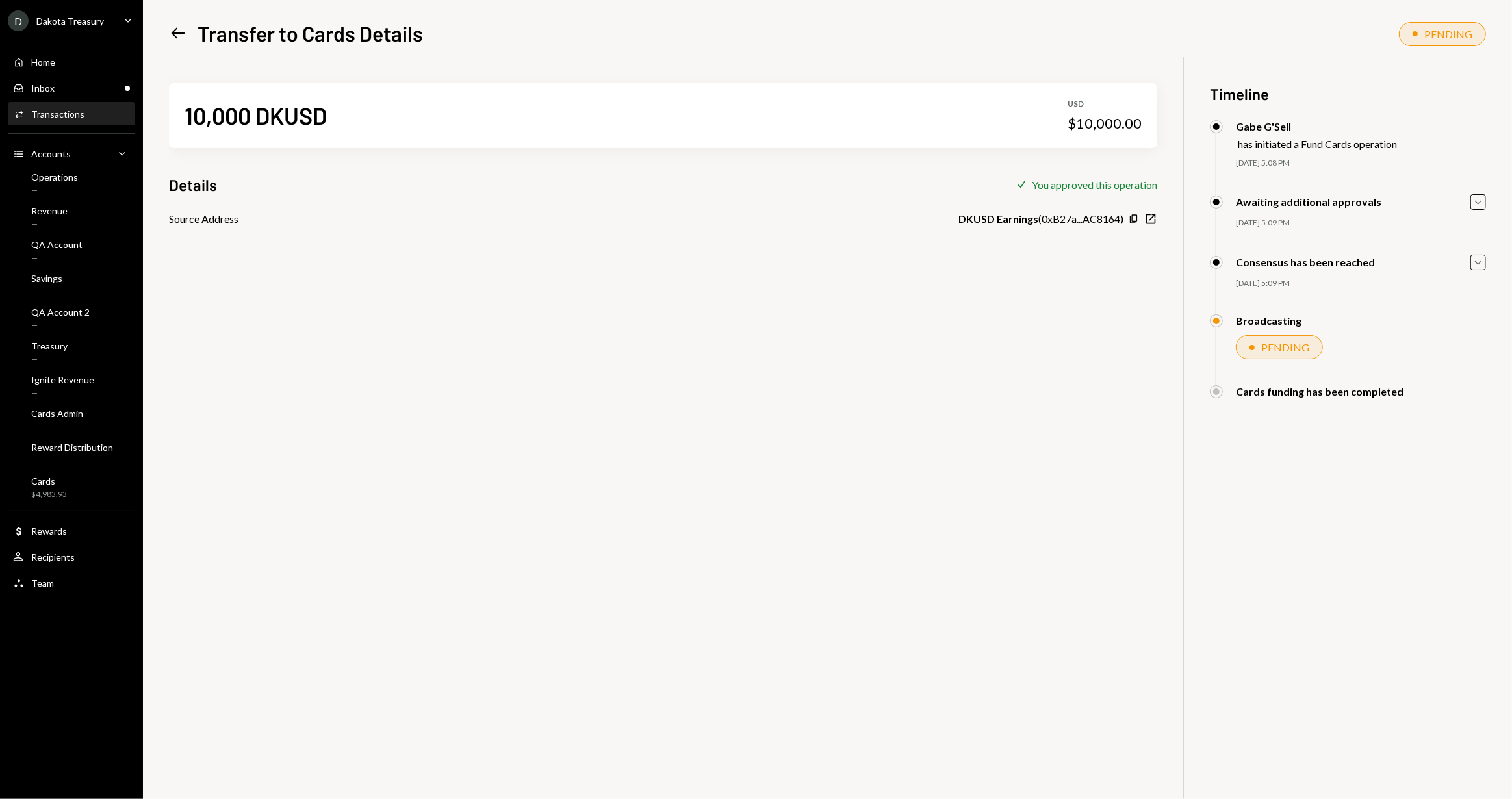
click at [849, 357] on div "10,000 DKUSD USD $10,000.00 Details Check You approved this operation Source Ad…" at bounding box center [827, 456] width 1317 height 799
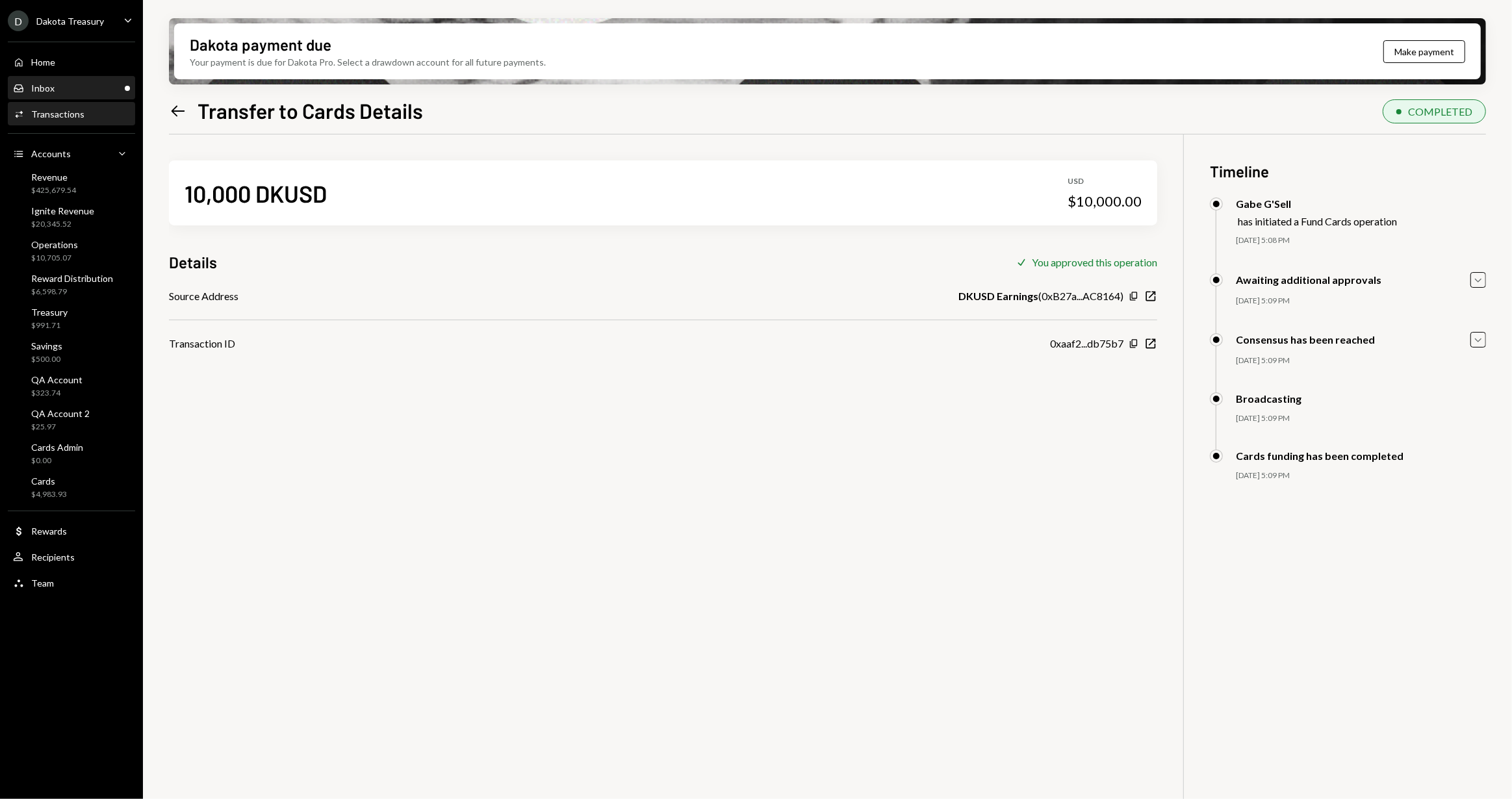
click at [74, 91] on div "Inbox Inbox" at bounding box center [71, 88] width 117 height 11
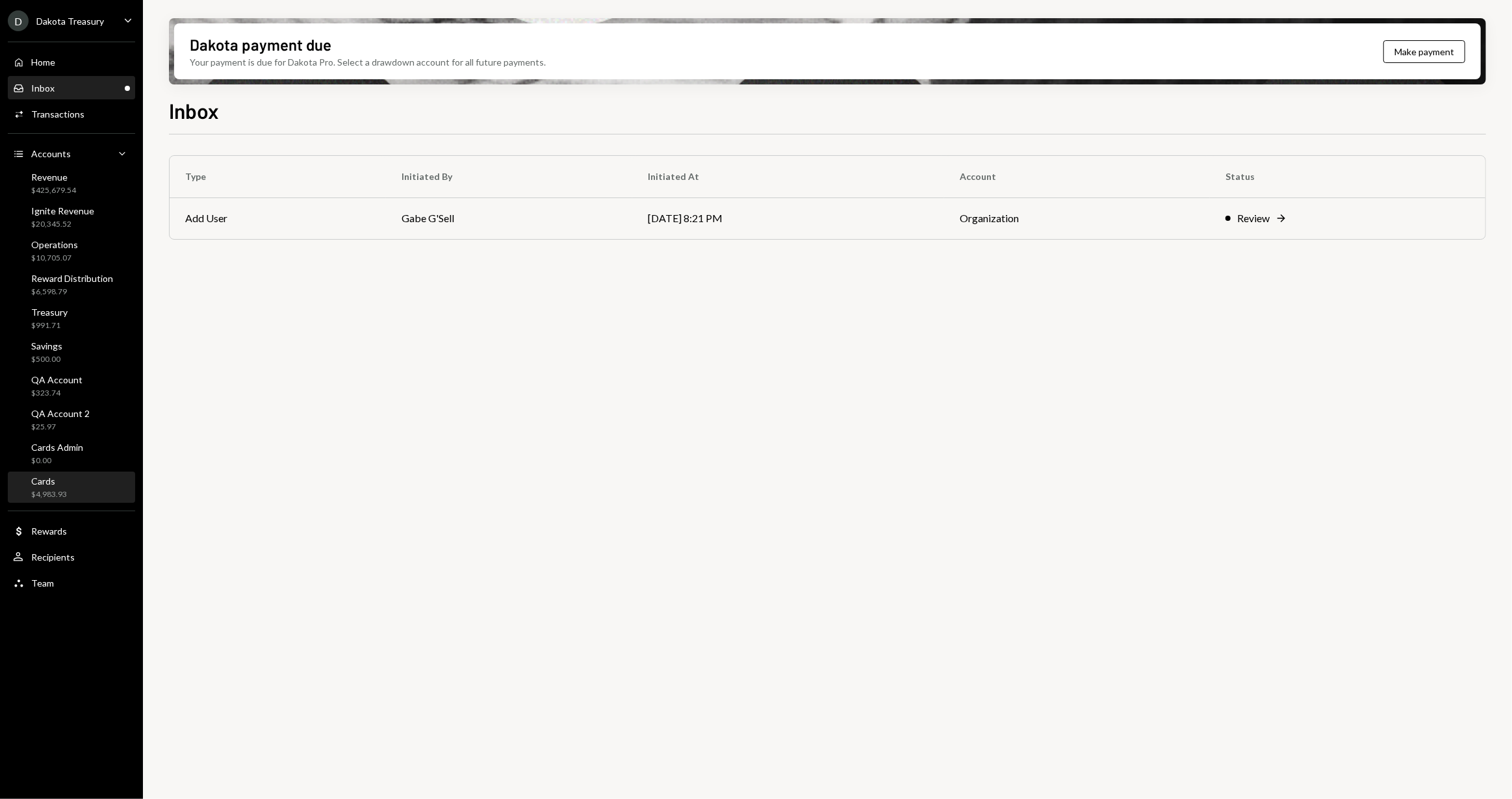
click at [75, 477] on div "Cards $4,983.93" at bounding box center [71, 488] width 117 height 25
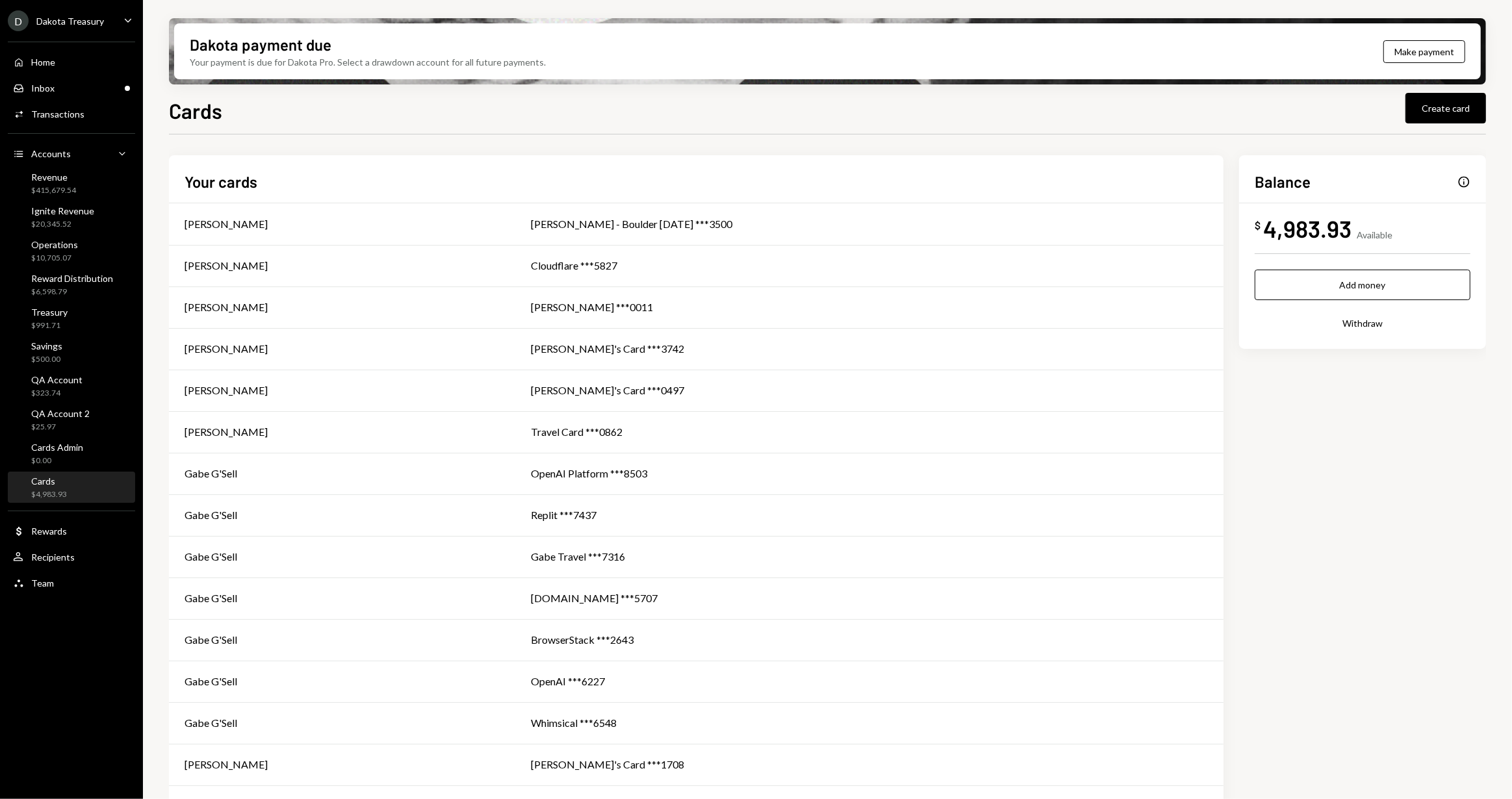
click at [519, 101] on div "Cards Create card" at bounding box center [827, 109] width 1317 height 29
click at [533, 120] on div "Cards Create card" at bounding box center [827, 109] width 1317 height 29
click at [677, 228] on div "[PERSON_NAME] - Boulder [DATE] ***3500" at bounding box center [869, 224] width 677 height 16
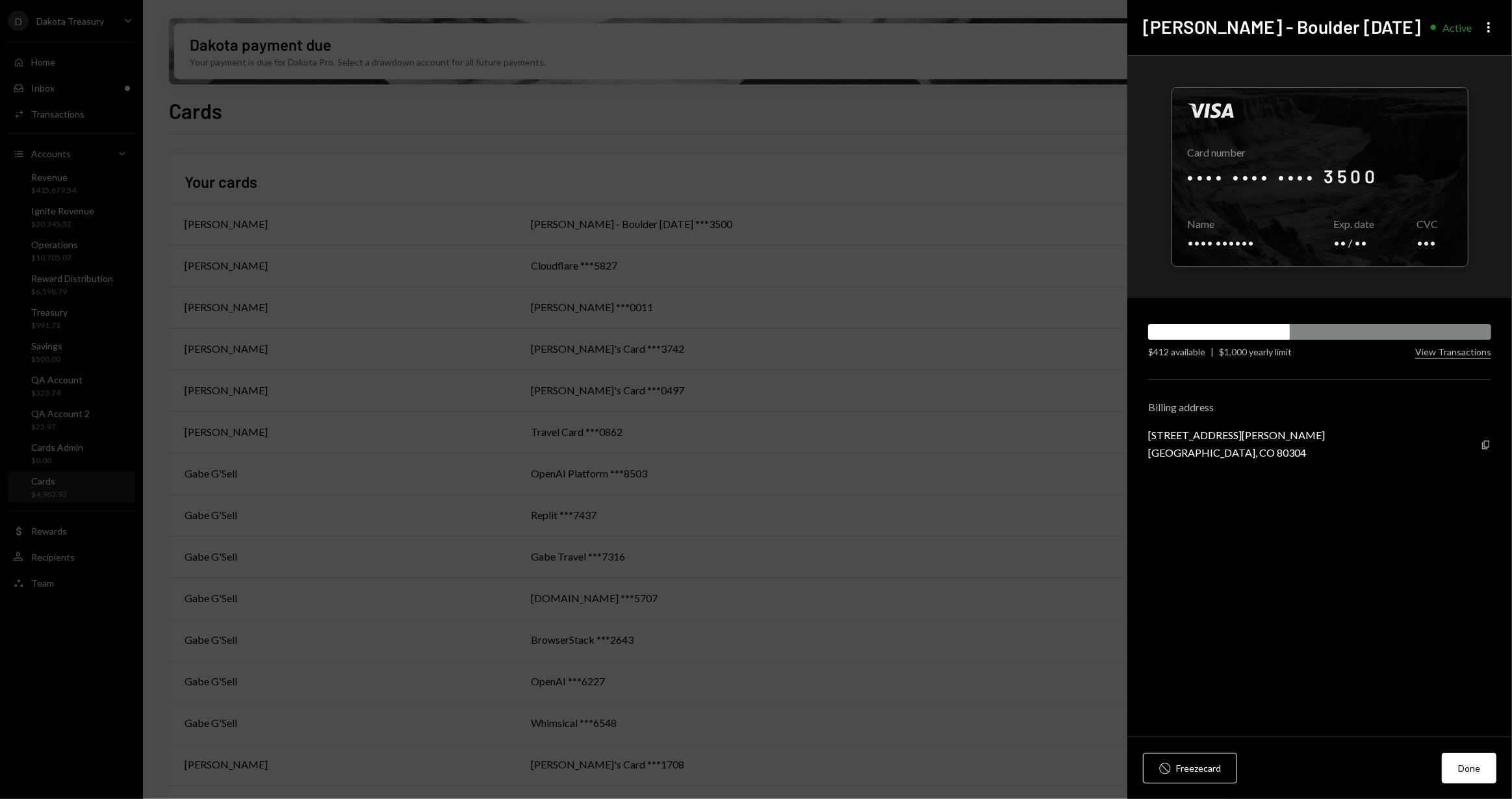
click at [1491, 37] on div "Adam - Boulder Aug 2025 Active More" at bounding box center [1319, 27] width 385 height 55
click at [1490, 32] on icon "More" at bounding box center [1488, 27] width 16 height 16
click at [1442, 97] on div "Cancel card" at bounding box center [1451, 101] width 79 height 23
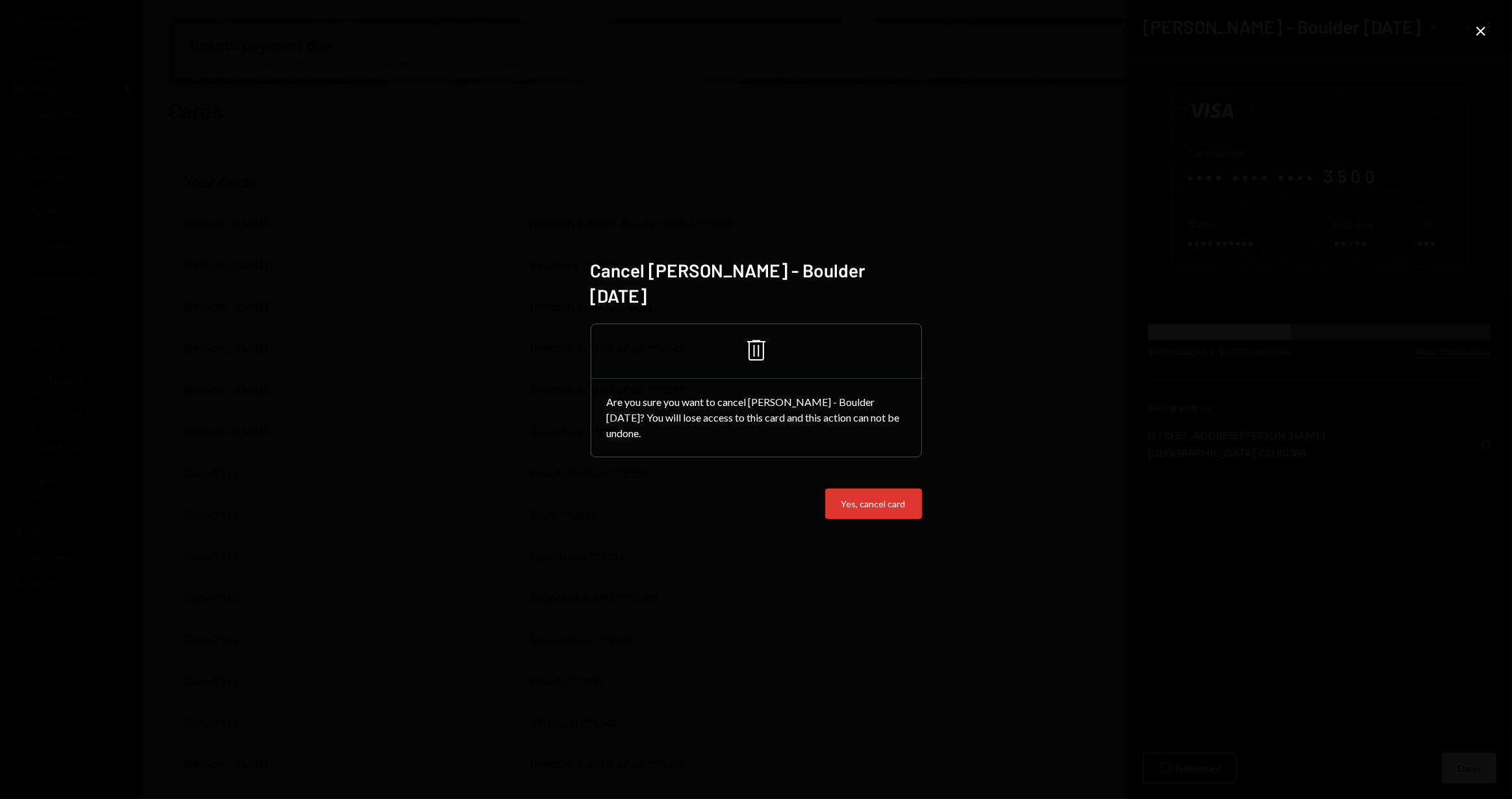
click at [877, 489] on button "Yes, cancel card" at bounding box center [873, 504] width 97 height 31
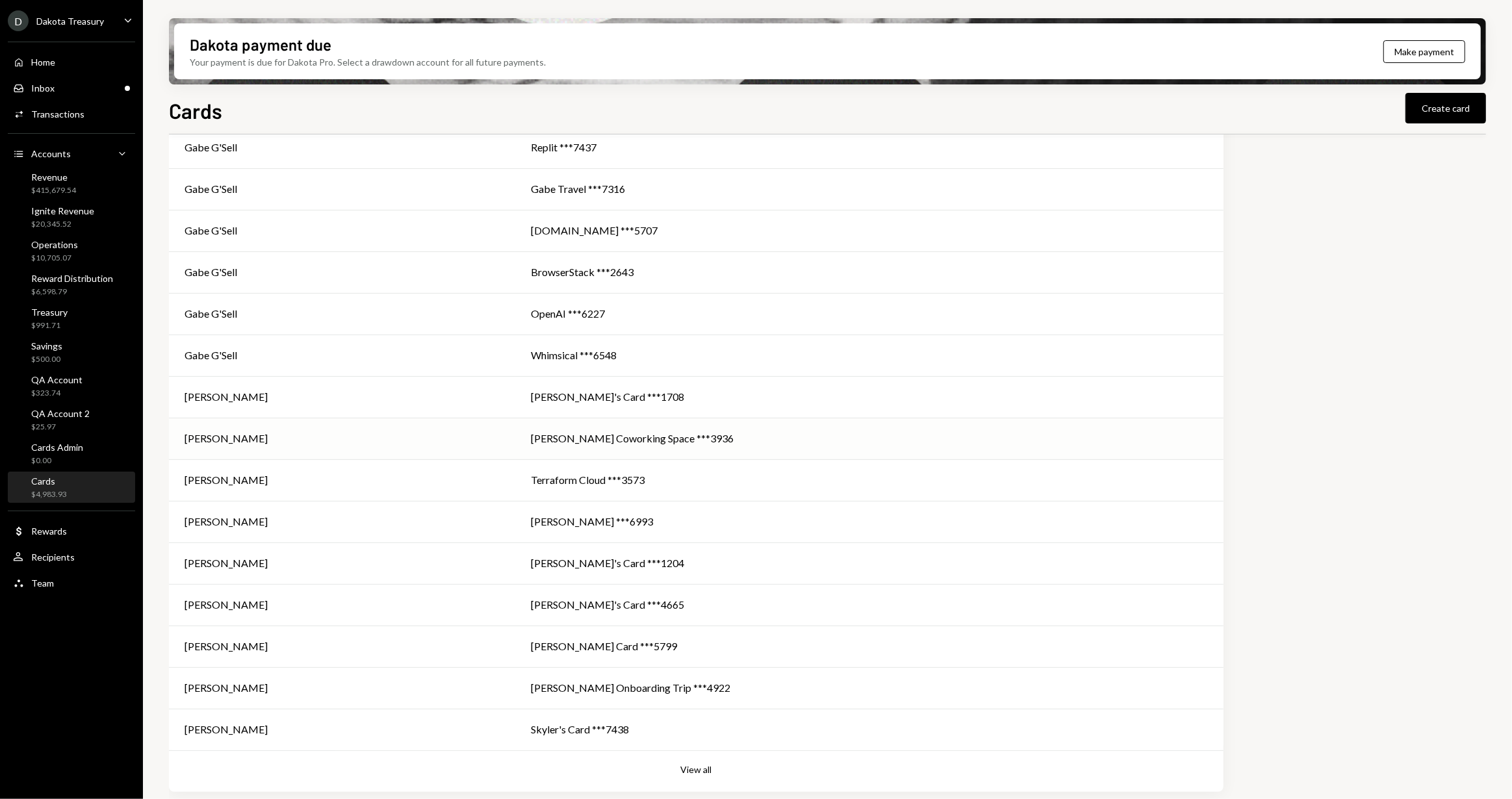
scroll to position [345, 0]
